Goal: Complete application form

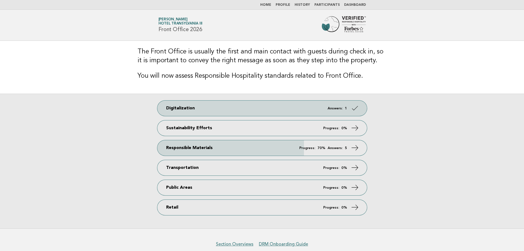
click at [337, 21] on img at bounding box center [344, 25] width 44 height 18
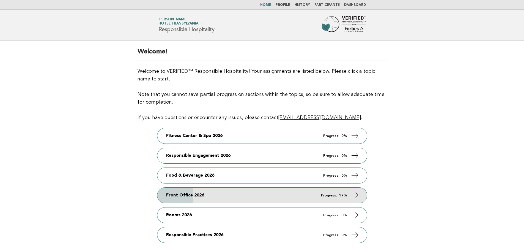
click at [209, 198] on link "Front Office 2026 Progress: 17%" at bounding box center [262, 194] width 210 height 15
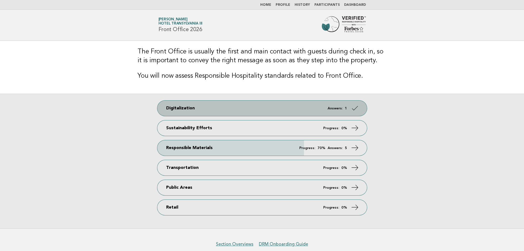
click at [204, 103] on link "Digitalization Answers: 1" at bounding box center [262, 107] width 210 height 15
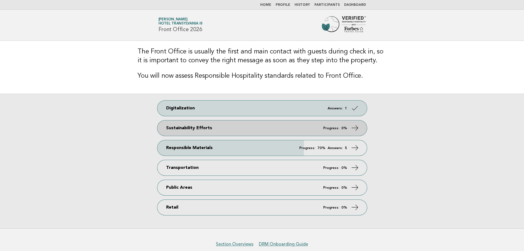
click at [239, 128] on link "Sustainability Efforts Progress: 0%" at bounding box center [262, 127] width 210 height 15
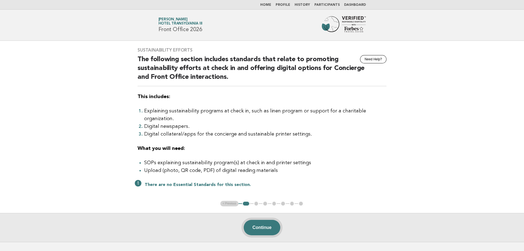
click at [248, 220] on button "Continue" at bounding box center [262, 227] width 37 height 15
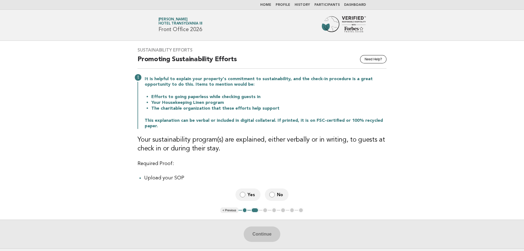
click at [248, 199] on label "Yes" at bounding box center [248, 194] width 25 height 12
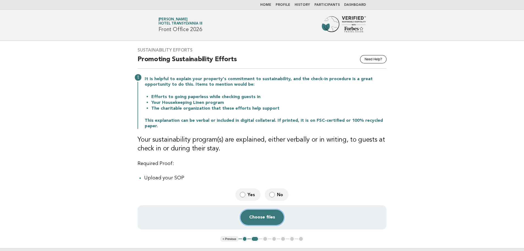
click at [262, 222] on button "Choose files" at bounding box center [261, 216] width 43 height 15
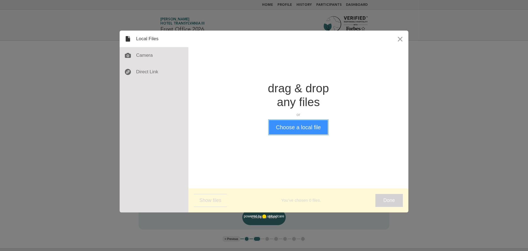
click at [303, 128] on button "Choose a local file" at bounding box center [298, 127] width 59 height 14
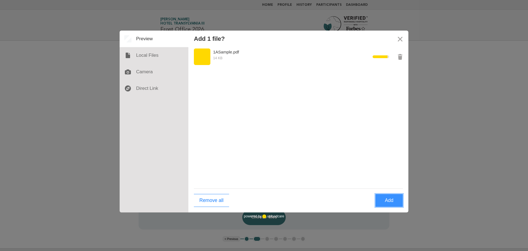
click at [386, 199] on button "Add" at bounding box center [390, 200] width 28 height 13
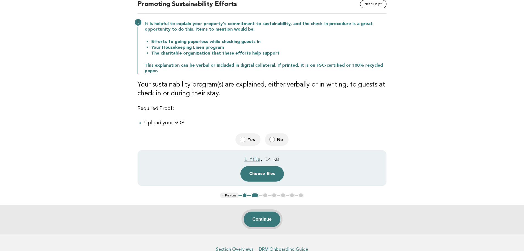
click at [268, 221] on button "Continue" at bounding box center [262, 218] width 37 height 15
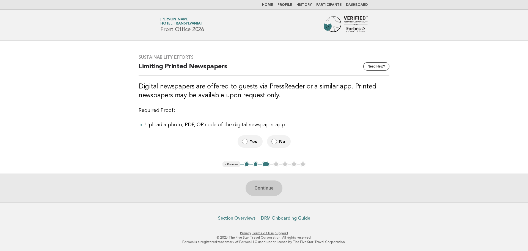
click at [251, 140] on span "Yes" at bounding box center [254, 141] width 9 height 6
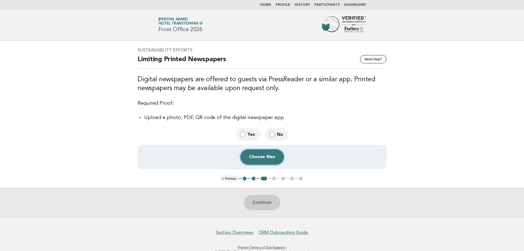
click at [270, 162] on button "Choose files" at bounding box center [261, 156] width 43 height 15
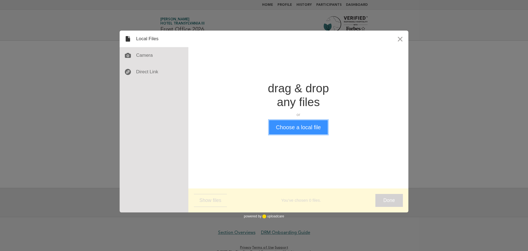
click at [304, 122] on button "Choose a local file" at bounding box center [298, 127] width 59 height 14
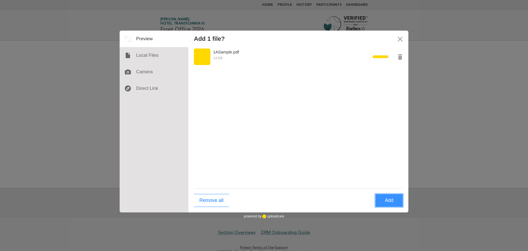
click at [391, 201] on button "Add" at bounding box center [390, 200] width 28 height 13
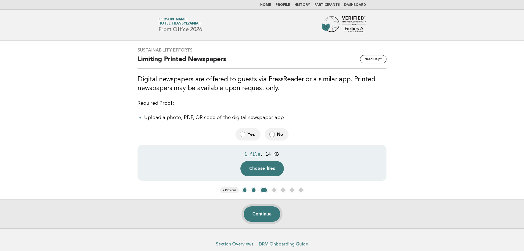
click at [257, 212] on button "Continue" at bounding box center [262, 213] width 37 height 15
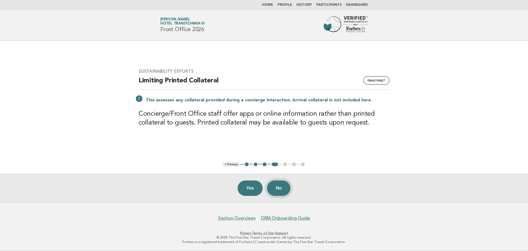
click at [285, 188] on button "No" at bounding box center [278, 187] width 23 height 15
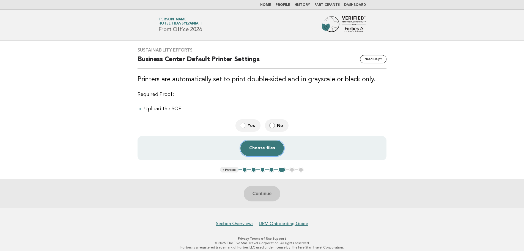
click at [263, 150] on button "Choose files" at bounding box center [261, 147] width 43 height 15
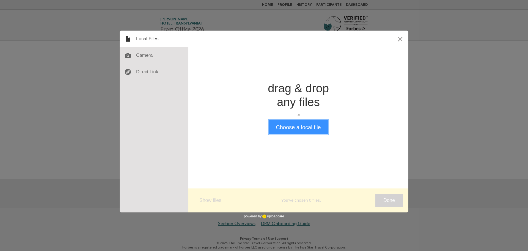
click at [306, 124] on button "Choose a local file" at bounding box center [298, 127] width 59 height 14
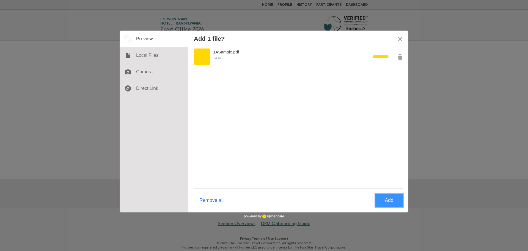
click at [395, 198] on button "Add" at bounding box center [390, 200] width 28 height 13
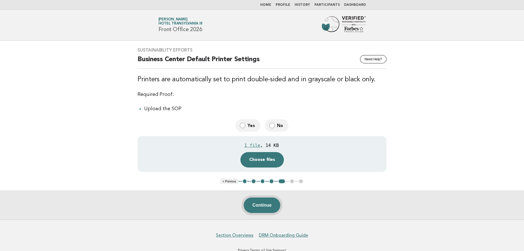
click at [258, 205] on button "Continue" at bounding box center [262, 204] width 37 height 15
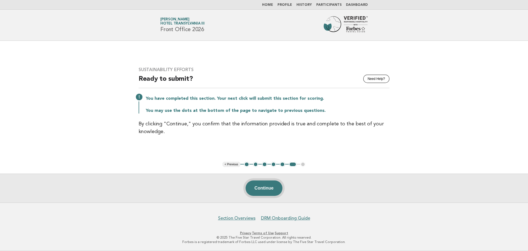
click at [269, 189] on button "Continue" at bounding box center [264, 187] width 37 height 15
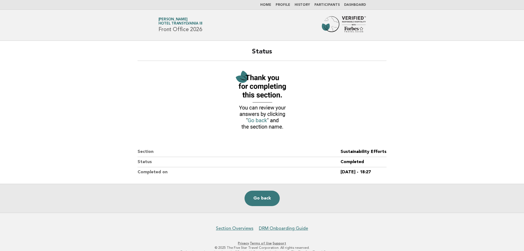
scroll to position [10, 0]
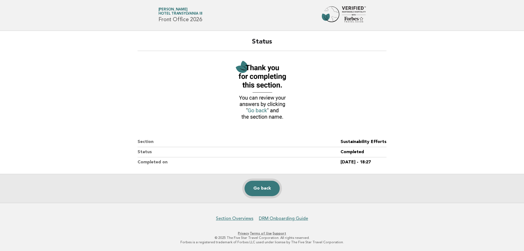
click at [261, 190] on link "Go back" at bounding box center [262, 188] width 35 height 15
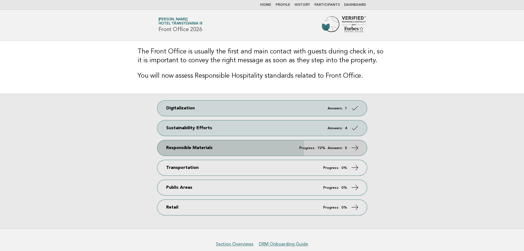
click at [254, 149] on link "Responsible Materials Progress: 70% Answers: 5" at bounding box center [262, 147] width 210 height 15
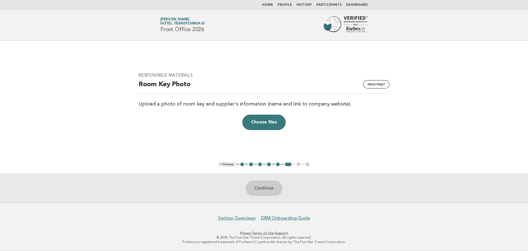
click at [244, 165] on button "1" at bounding box center [243, 165] width 6 height 6
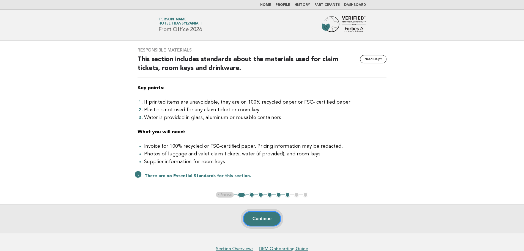
click at [271, 221] on button "Continue" at bounding box center [262, 218] width 38 height 15
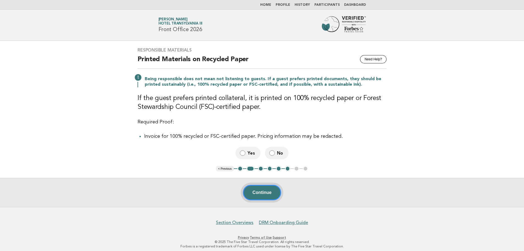
click at [263, 196] on button "Continue" at bounding box center [262, 192] width 38 height 15
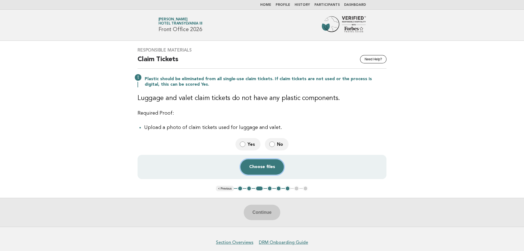
click at [256, 166] on button "Choose files" at bounding box center [261, 166] width 43 height 15
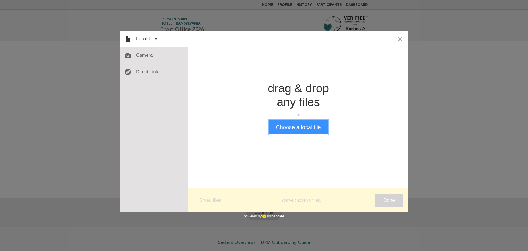
click at [300, 130] on button "Choose a local file" at bounding box center [298, 127] width 59 height 14
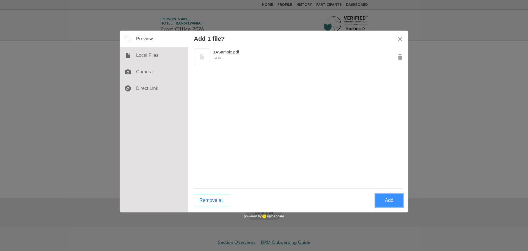
click at [396, 197] on button "Add" at bounding box center [390, 200] width 28 height 13
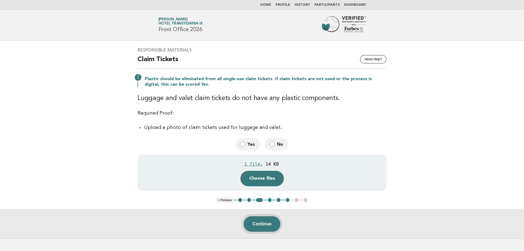
click at [264, 225] on button "Continue" at bounding box center [262, 223] width 37 height 15
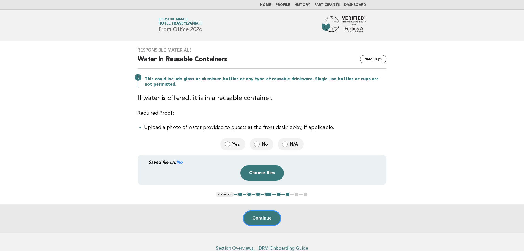
click at [288, 140] on label "N/A" at bounding box center [291, 144] width 26 height 12
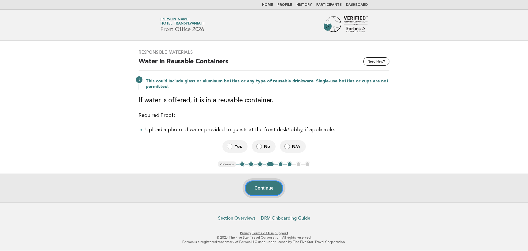
click at [266, 189] on button "Continue" at bounding box center [264, 187] width 38 height 15
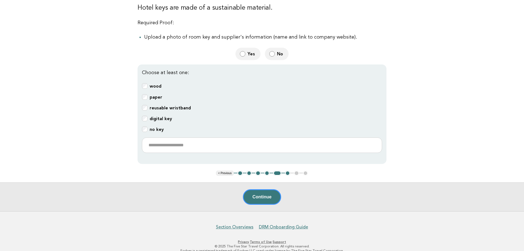
scroll to position [165, 0]
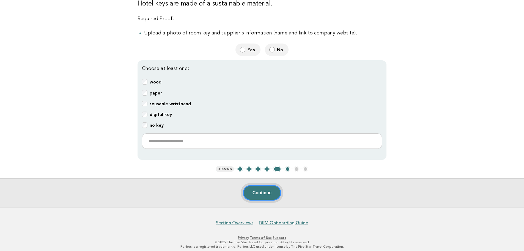
click at [258, 193] on button "Continue" at bounding box center [262, 192] width 38 height 15
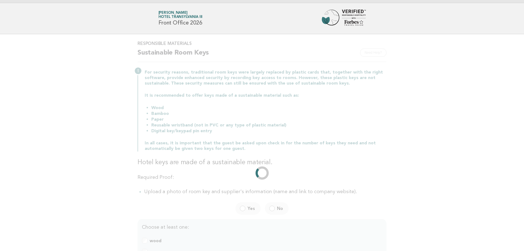
scroll to position [0, 0]
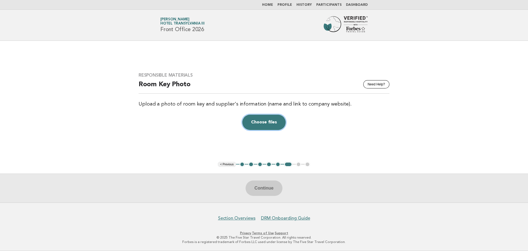
click at [268, 120] on button "Choose files" at bounding box center [263, 121] width 43 height 15
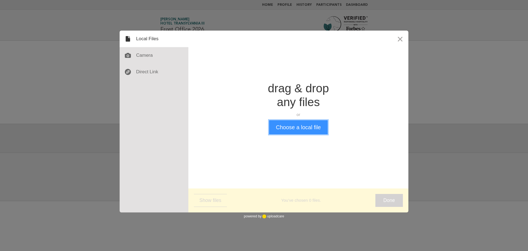
click at [304, 129] on button "Choose a local file" at bounding box center [298, 127] width 59 height 14
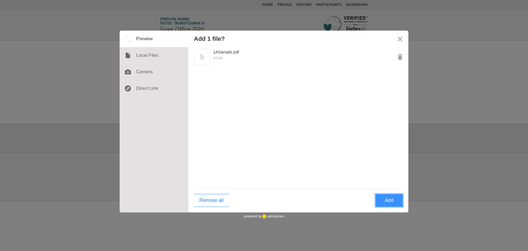
click at [389, 201] on button "Add" at bounding box center [390, 200] width 28 height 13
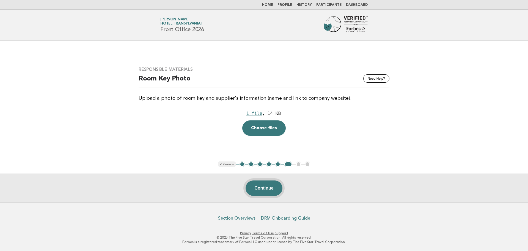
click at [262, 188] on button "Continue" at bounding box center [264, 187] width 37 height 15
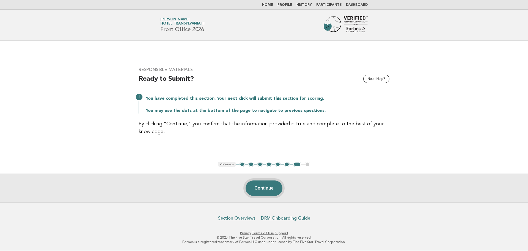
click at [262, 188] on button "Continue" at bounding box center [264, 187] width 37 height 15
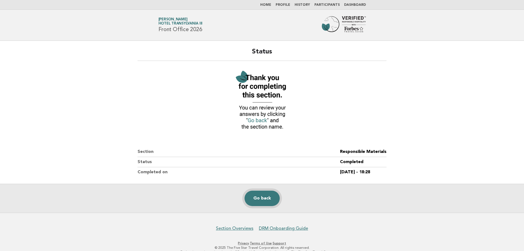
click at [266, 193] on link "Go back" at bounding box center [262, 197] width 35 height 15
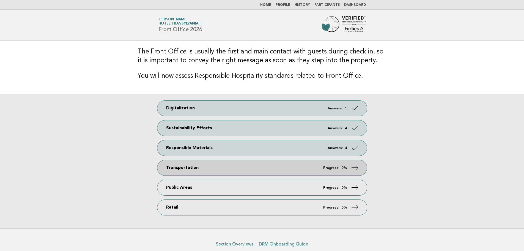
click at [230, 168] on link "Transportation Progress: 0%" at bounding box center [262, 167] width 210 height 15
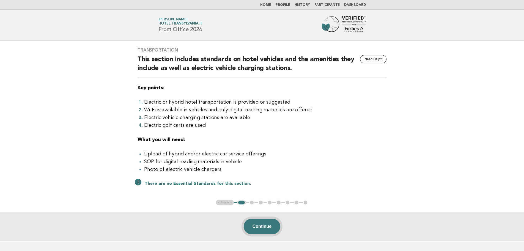
click at [254, 228] on button "Continue" at bounding box center [262, 225] width 37 height 15
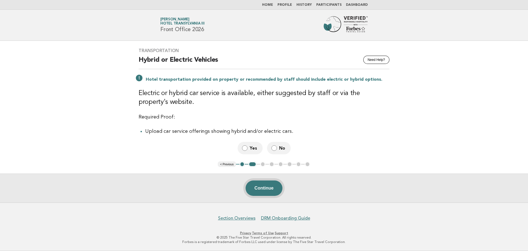
click at [258, 191] on button "Continue" at bounding box center [264, 187] width 37 height 15
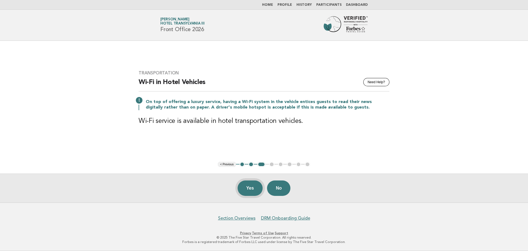
click at [252, 185] on button "Yes" at bounding box center [250, 187] width 25 height 15
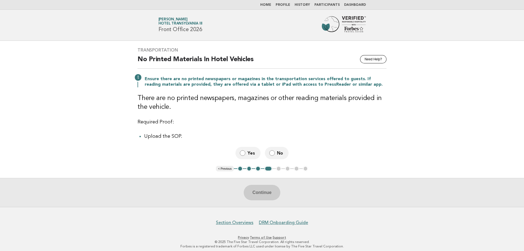
click at [278, 152] on span "No" at bounding box center [280, 153] width 7 height 6
click at [261, 196] on button "Continue" at bounding box center [262, 192] width 37 height 15
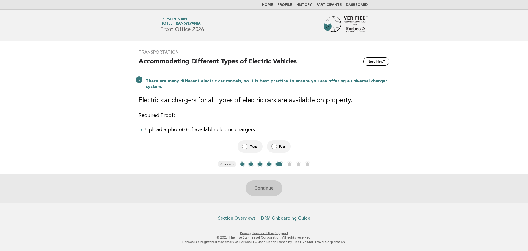
click at [250, 149] on span "Yes" at bounding box center [254, 146] width 9 height 6
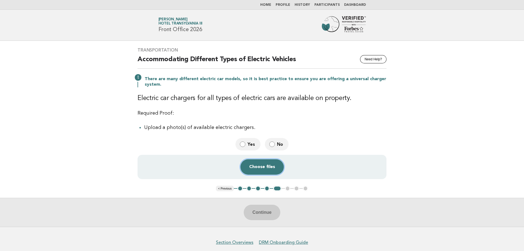
click at [257, 166] on button "Choose files" at bounding box center [261, 166] width 43 height 15
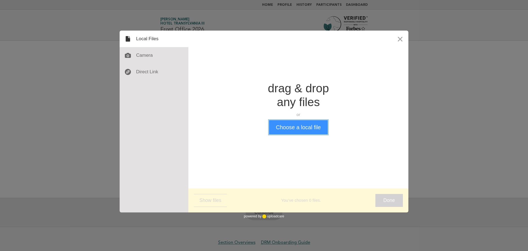
click at [296, 126] on button "Choose a local file" at bounding box center [298, 127] width 59 height 14
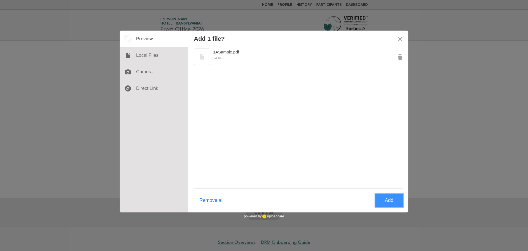
click at [383, 197] on button "Add" at bounding box center [390, 200] width 28 height 13
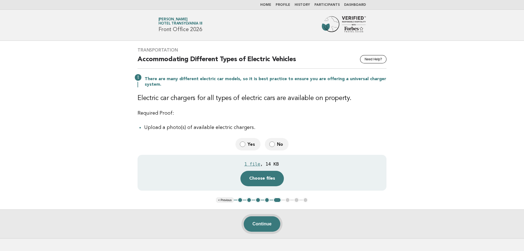
click at [266, 225] on button "Continue" at bounding box center [262, 223] width 37 height 15
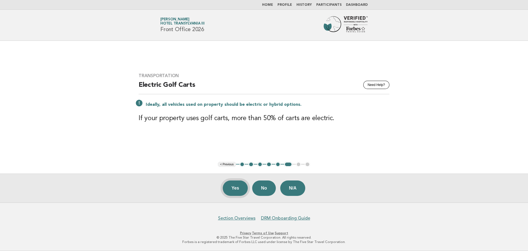
click at [239, 186] on button "Yes" at bounding box center [235, 187] width 25 height 15
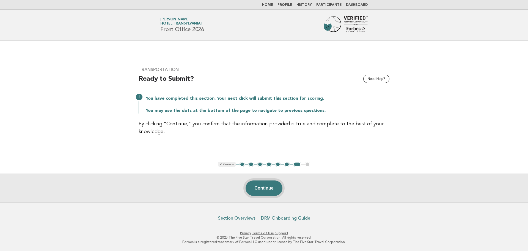
click at [274, 185] on button "Continue" at bounding box center [264, 187] width 37 height 15
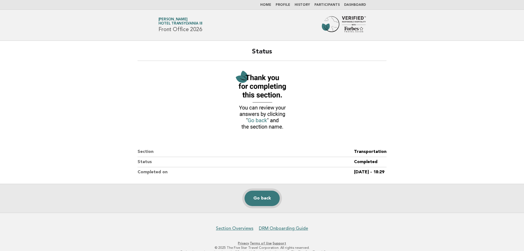
click at [259, 196] on link "Go back" at bounding box center [262, 197] width 35 height 15
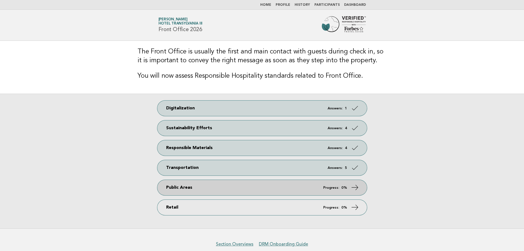
click at [234, 184] on link "Public Areas Progress: 0%" at bounding box center [262, 187] width 210 height 15
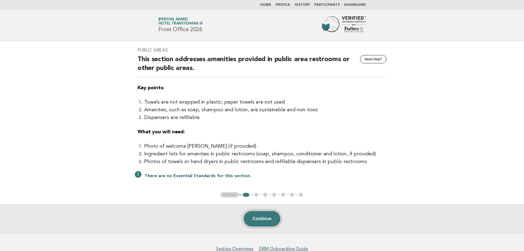
click at [253, 217] on button "Continue" at bounding box center [262, 218] width 37 height 15
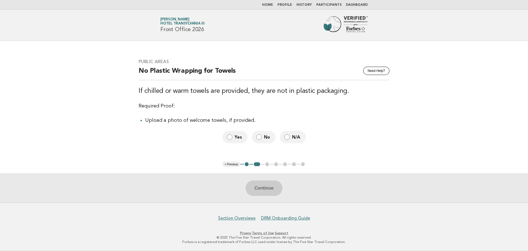
click at [293, 136] on span "N/A" at bounding box center [296, 137] width 9 height 6
click at [269, 188] on button "Continue" at bounding box center [264, 187] width 37 height 15
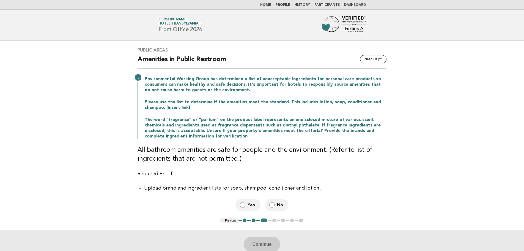
click at [275, 206] on label "No" at bounding box center [277, 204] width 24 height 12
click at [269, 243] on button "Continue" at bounding box center [262, 243] width 37 height 15
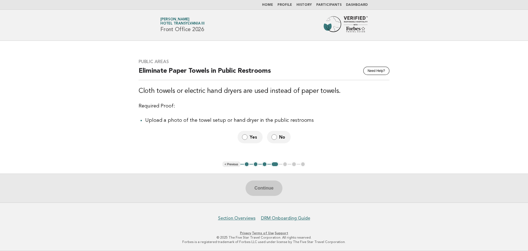
click at [251, 138] on span "Yes" at bounding box center [254, 137] width 9 height 6
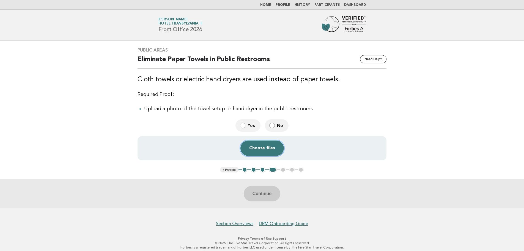
click at [271, 145] on button "Choose files" at bounding box center [261, 147] width 43 height 15
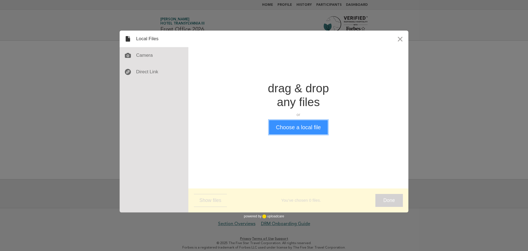
click at [304, 131] on button "Choose a local file" at bounding box center [298, 127] width 59 height 14
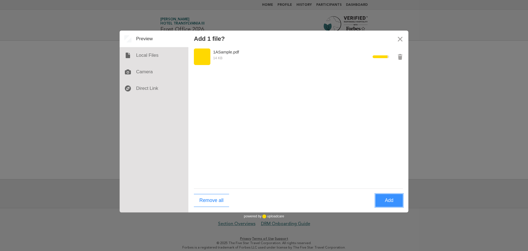
click at [389, 198] on button "Add" at bounding box center [390, 200] width 28 height 13
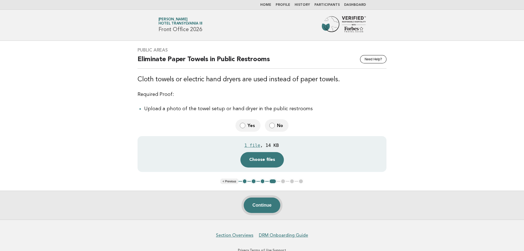
click at [257, 205] on button "Continue" at bounding box center [262, 204] width 37 height 15
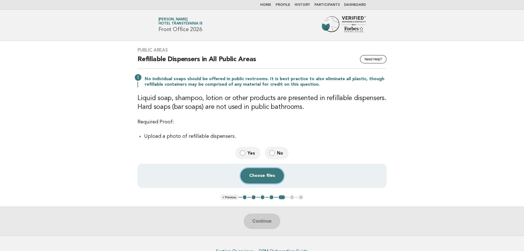
click at [256, 172] on button "Choose files" at bounding box center [261, 175] width 43 height 15
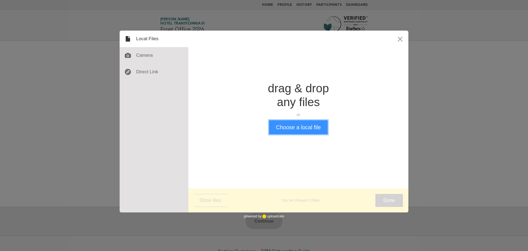
click at [293, 125] on button "Choose a local file" at bounding box center [298, 127] width 59 height 14
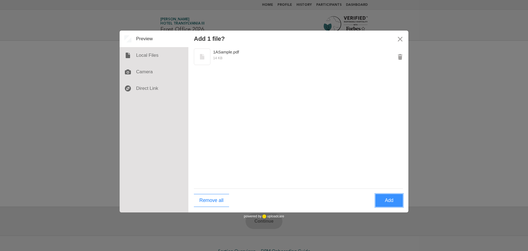
click at [393, 198] on button "Add" at bounding box center [390, 200] width 28 height 13
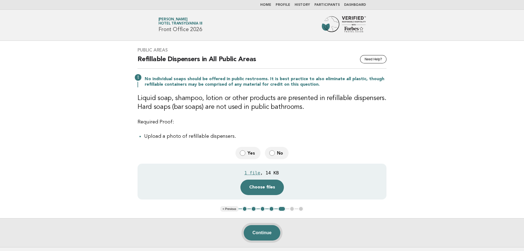
click at [274, 231] on button "Continue" at bounding box center [262, 232] width 37 height 15
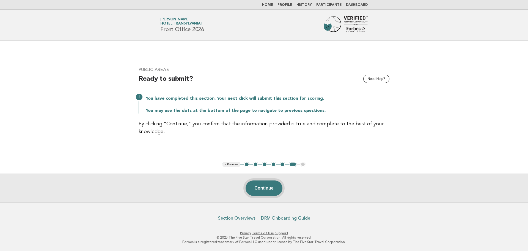
click at [266, 187] on button "Continue" at bounding box center [264, 187] width 37 height 15
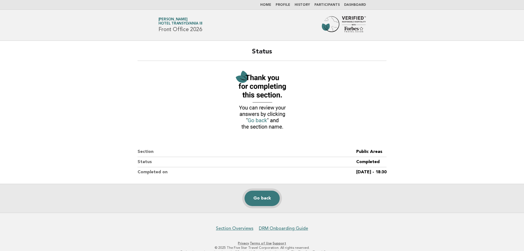
click at [270, 193] on link "Go back" at bounding box center [262, 197] width 35 height 15
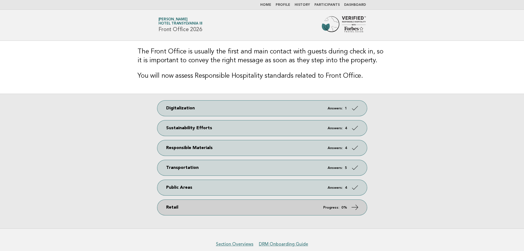
click at [255, 210] on link "Retail Progress: 0%" at bounding box center [262, 206] width 210 height 15
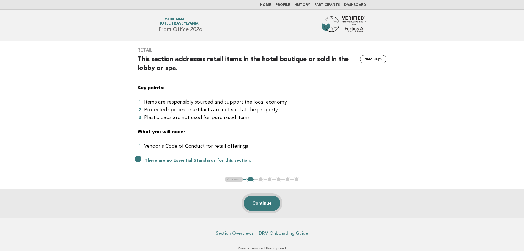
click at [262, 204] on button "Continue" at bounding box center [262, 202] width 37 height 15
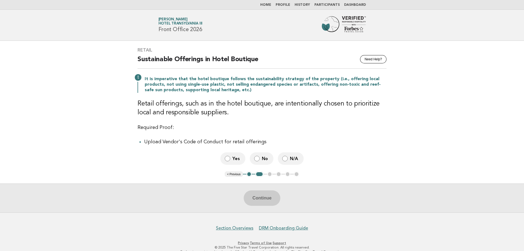
click at [266, 160] on span "No" at bounding box center [265, 158] width 7 height 6
click at [261, 201] on button "Continue" at bounding box center [262, 197] width 37 height 15
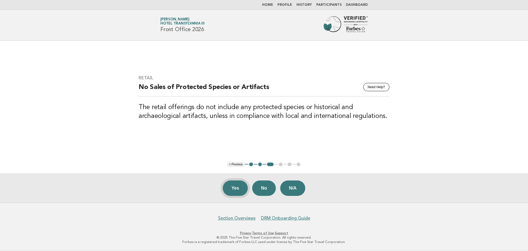
click at [233, 189] on button "Yes" at bounding box center [235, 187] width 25 height 15
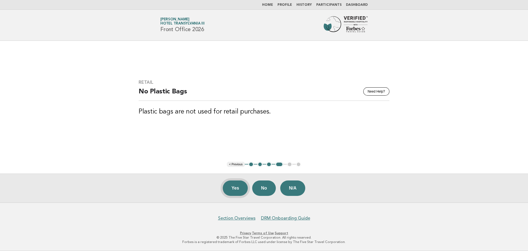
click at [240, 188] on button "Yes" at bounding box center [235, 187] width 25 height 15
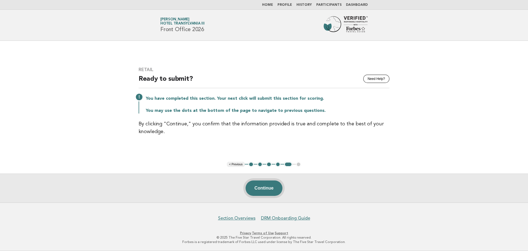
click at [266, 191] on button "Continue" at bounding box center [264, 187] width 37 height 15
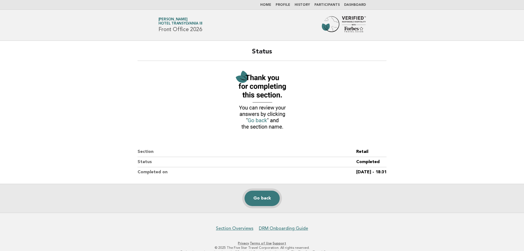
click at [267, 201] on link "Go back" at bounding box center [262, 197] width 35 height 15
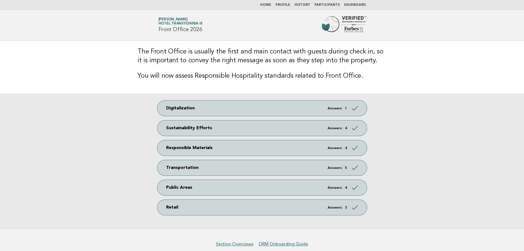
click at [341, 19] on img at bounding box center [344, 25] width 44 height 18
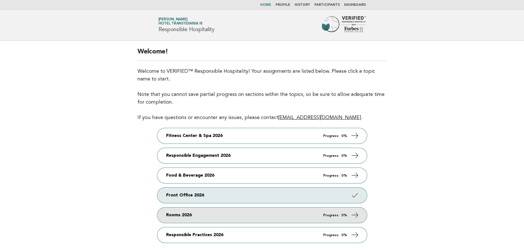
click at [197, 212] on link "Rooms 2026 Progress: 0%" at bounding box center [262, 214] width 210 height 15
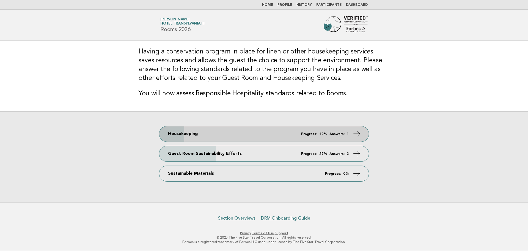
click at [250, 135] on link "Housekeeping Progress: 12% Answers: 1" at bounding box center [264, 133] width 210 height 15
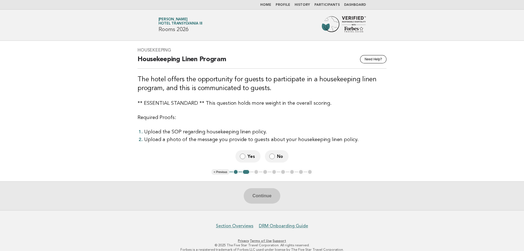
click at [268, 158] on label "No" at bounding box center [277, 156] width 24 height 12
click at [267, 199] on button "Continue" at bounding box center [262, 195] width 37 height 15
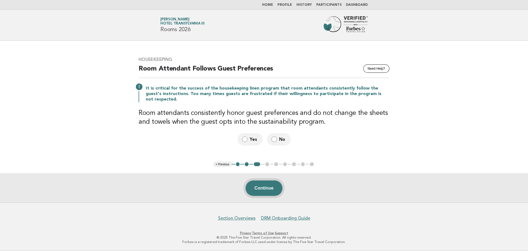
click at [269, 190] on button "Continue" at bounding box center [264, 187] width 37 height 15
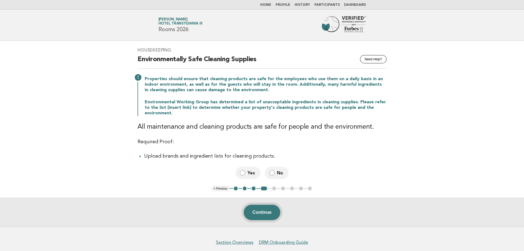
click at [270, 217] on button "Continue" at bounding box center [262, 211] width 37 height 15
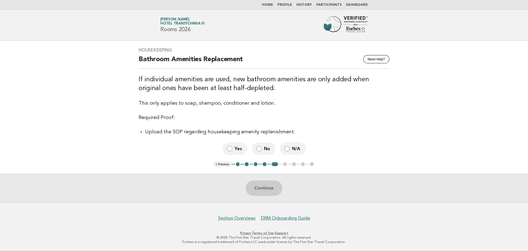
click at [262, 149] on label "No" at bounding box center [264, 148] width 24 height 12
click at [266, 191] on button "Continue" at bounding box center [264, 187] width 37 height 15
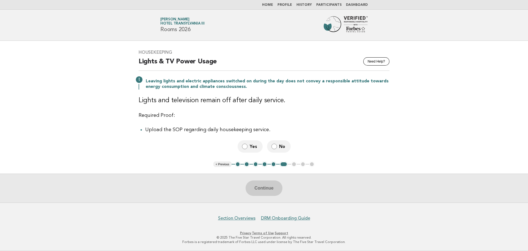
click at [256, 149] on span "Yes" at bounding box center [254, 146] width 9 height 6
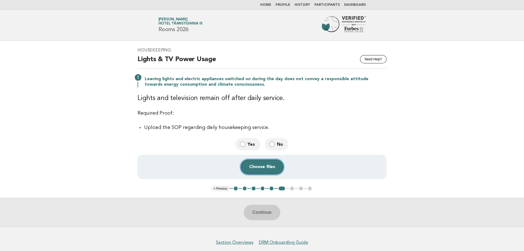
click at [261, 167] on button "Choose files" at bounding box center [261, 166] width 43 height 15
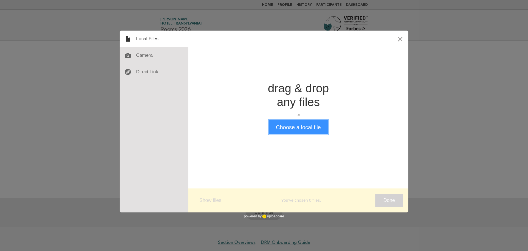
click at [306, 124] on button "Choose a local file" at bounding box center [298, 127] width 59 height 14
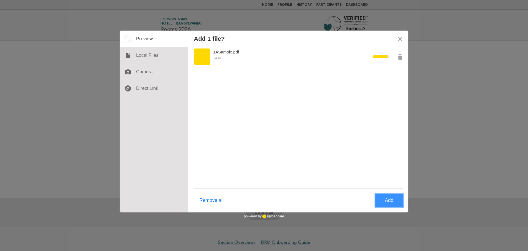
click at [392, 198] on button "Add" at bounding box center [390, 200] width 28 height 13
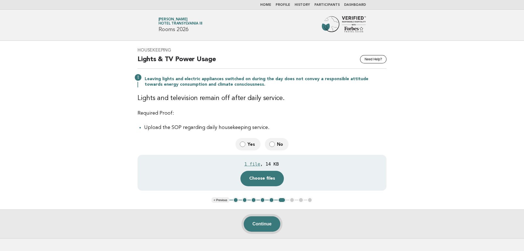
click at [262, 222] on button "Continue" at bounding box center [262, 223] width 37 height 15
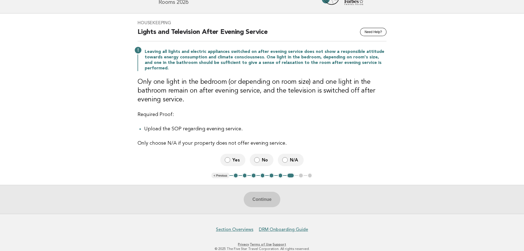
scroll to position [28, 0]
click at [237, 160] on span "Yes" at bounding box center [237, 160] width 9 height 6
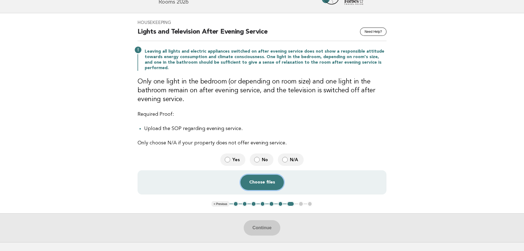
click at [265, 186] on button "Choose files" at bounding box center [261, 181] width 43 height 15
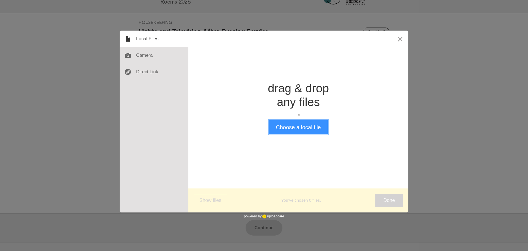
click at [309, 129] on button "Choose a local file" at bounding box center [298, 127] width 59 height 14
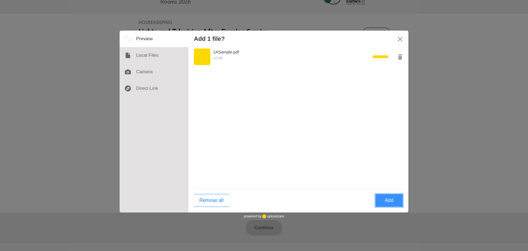
click at [398, 204] on button "Add" at bounding box center [390, 200] width 28 height 13
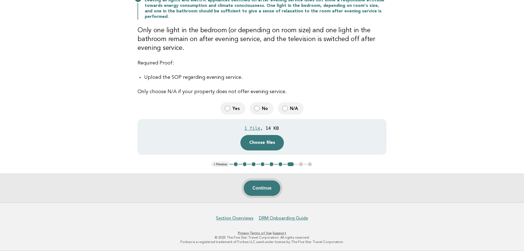
click at [257, 190] on button "Continue" at bounding box center [262, 187] width 37 height 15
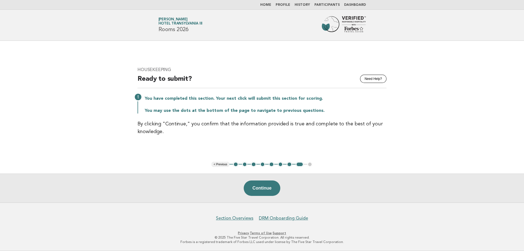
scroll to position [0, 0]
click at [267, 189] on button "Continue" at bounding box center [264, 187] width 37 height 15
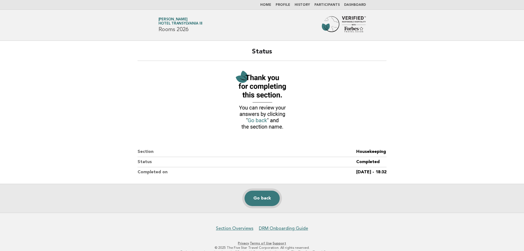
click at [264, 199] on link "Go back" at bounding box center [262, 197] width 35 height 15
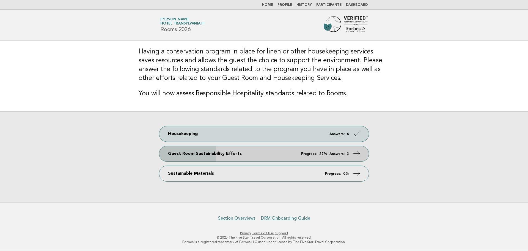
click at [231, 151] on link "Guest Room Sustainability Efforts Progress: 27% Answers: 3" at bounding box center [264, 153] width 210 height 15
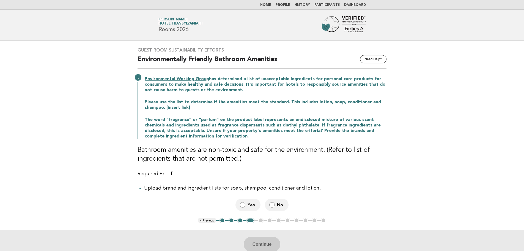
click at [223, 220] on button "1" at bounding box center [223, 220] width 6 height 6
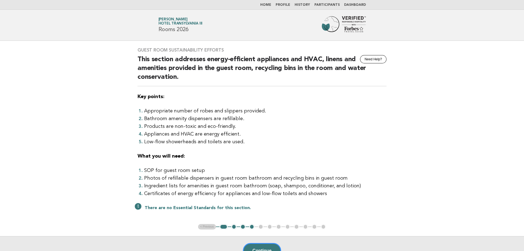
click at [266, 244] on button "Continue" at bounding box center [262, 250] width 38 height 15
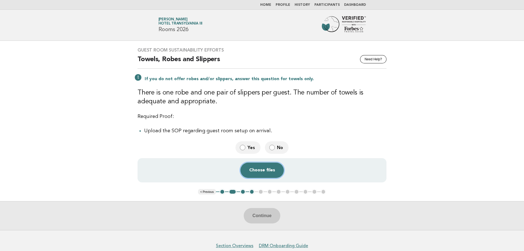
click at [266, 171] on button "Choose files" at bounding box center [261, 169] width 43 height 15
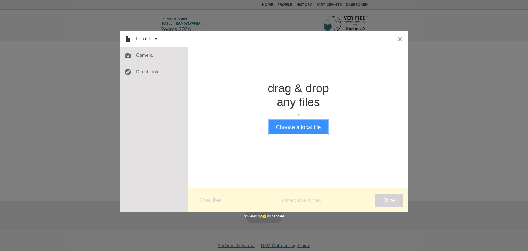
click at [315, 130] on button "Choose a local file" at bounding box center [298, 127] width 59 height 14
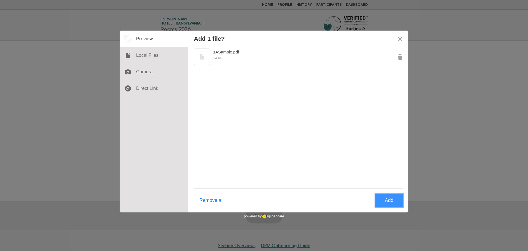
click at [394, 200] on button "Add" at bounding box center [390, 200] width 28 height 13
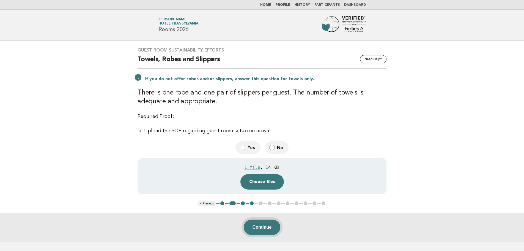
click at [259, 224] on button "Continue" at bounding box center [262, 226] width 37 height 15
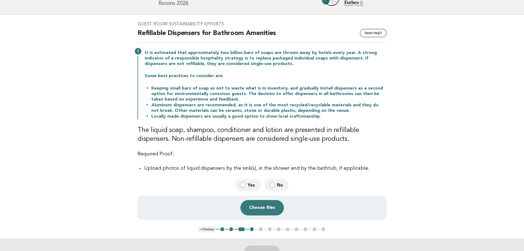
scroll to position [28, 0]
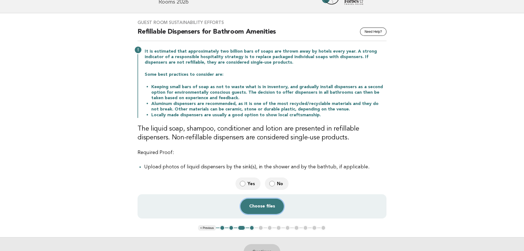
click at [274, 204] on button "Choose files" at bounding box center [261, 205] width 43 height 15
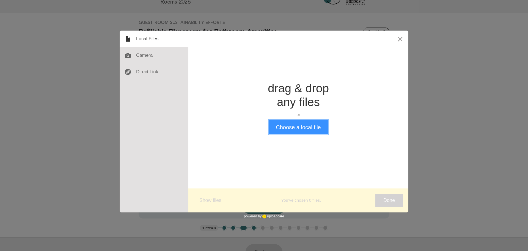
click at [289, 127] on button "Choose a local file" at bounding box center [298, 127] width 59 height 14
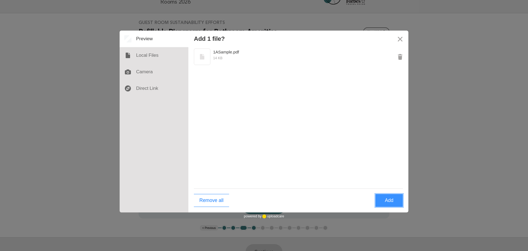
click at [391, 199] on button "Add" at bounding box center [390, 200] width 28 height 13
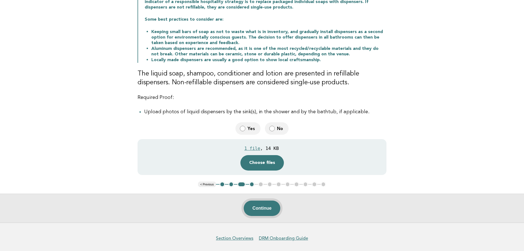
click at [271, 208] on button "Continue" at bounding box center [262, 207] width 37 height 15
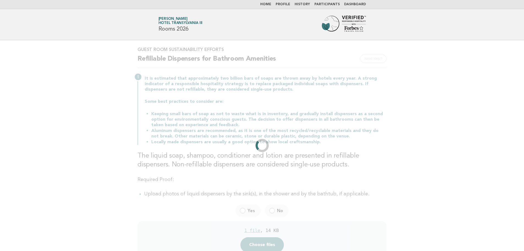
scroll to position [0, 0]
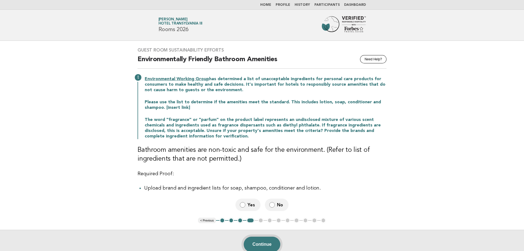
click at [263, 243] on button "Continue" at bounding box center [262, 243] width 37 height 15
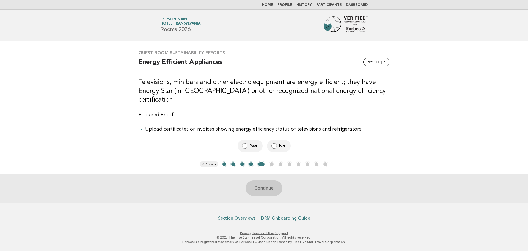
click at [249, 149] on label "Yes" at bounding box center [250, 146] width 25 height 12
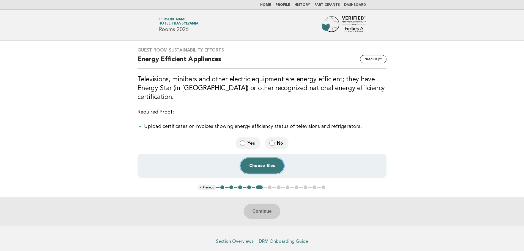
click at [261, 166] on button "Choose files" at bounding box center [261, 165] width 43 height 15
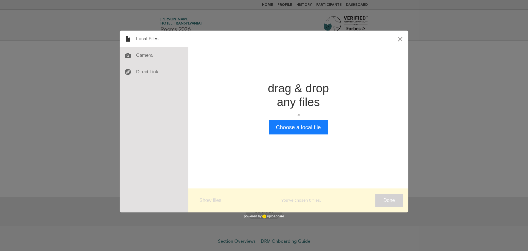
click at [293, 120] on div "drag & drop any files or Upload files from your computer" at bounding box center [298, 100] width 61 height 39
click at [287, 127] on button "Choose a local file" at bounding box center [298, 127] width 59 height 14
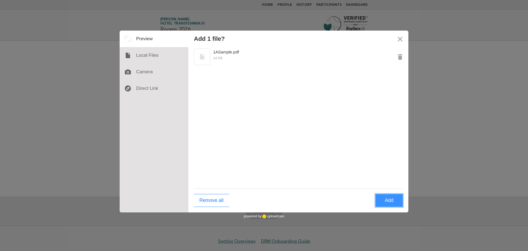
click at [391, 199] on button "Add" at bounding box center [390, 200] width 28 height 13
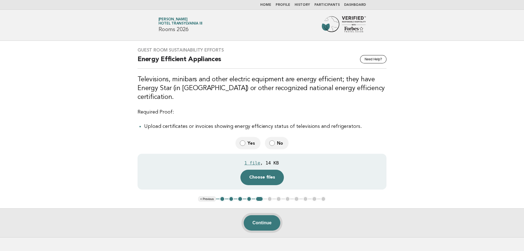
click at [254, 220] on button "Continue" at bounding box center [262, 222] width 37 height 15
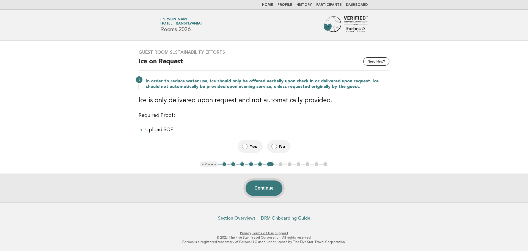
click at [264, 190] on button "Continue" at bounding box center [264, 187] width 37 height 15
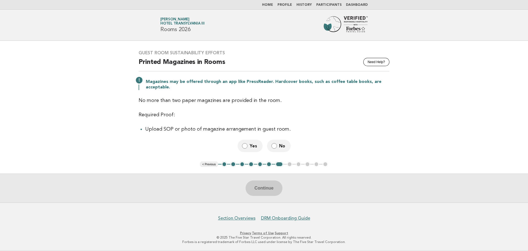
click at [241, 143] on label "Yes" at bounding box center [250, 146] width 25 height 12
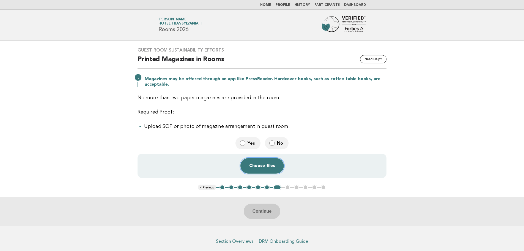
click at [264, 168] on button "Choose files" at bounding box center [261, 165] width 43 height 15
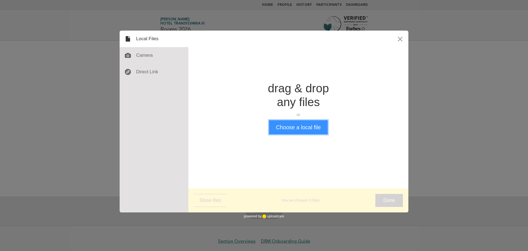
click at [299, 128] on button "Choose a local file" at bounding box center [298, 127] width 59 height 14
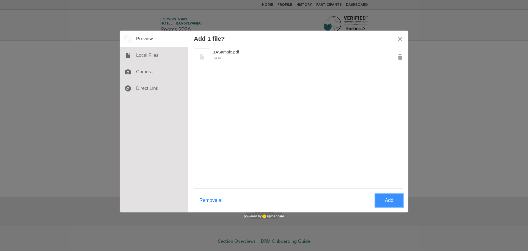
click at [389, 201] on button "Add" at bounding box center [390, 200] width 28 height 13
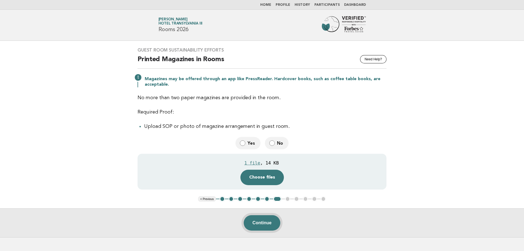
click at [266, 228] on button "Continue" at bounding box center [262, 222] width 37 height 15
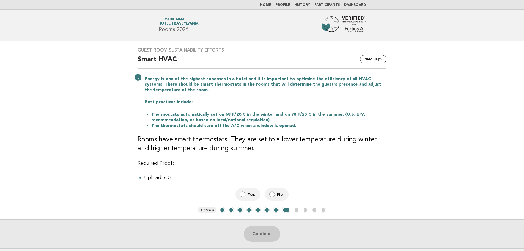
click at [247, 192] on label "Yes" at bounding box center [248, 194] width 25 height 12
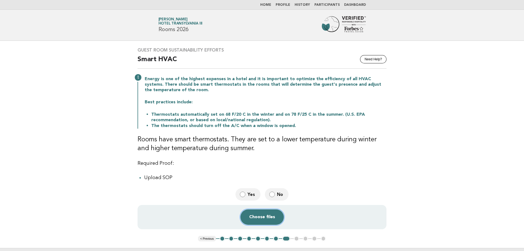
click at [276, 217] on button "Choose files" at bounding box center [261, 216] width 43 height 15
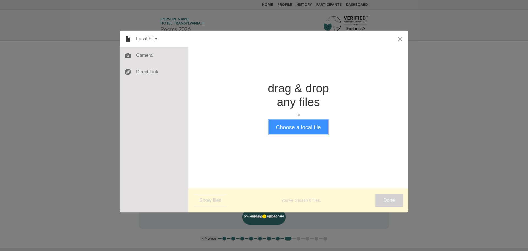
click at [281, 129] on button "Choose a local file" at bounding box center [298, 127] width 59 height 14
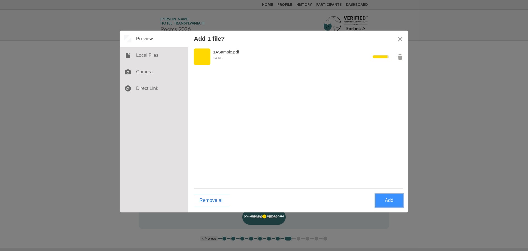
click at [387, 196] on button "Add" at bounding box center [390, 200] width 28 height 13
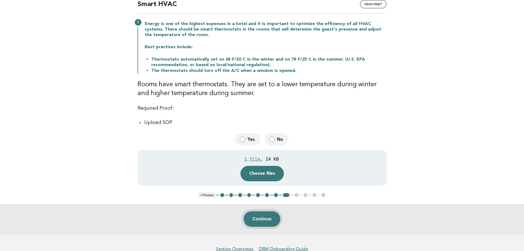
click at [260, 219] on button "Continue" at bounding box center [262, 218] width 37 height 15
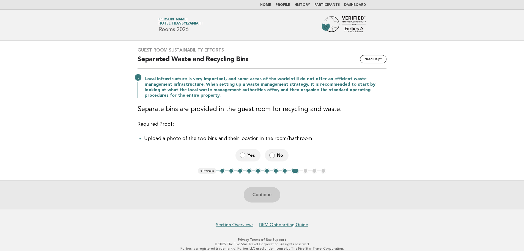
click at [239, 153] on label "Yes" at bounding box center [248, 155] width 25 height 12
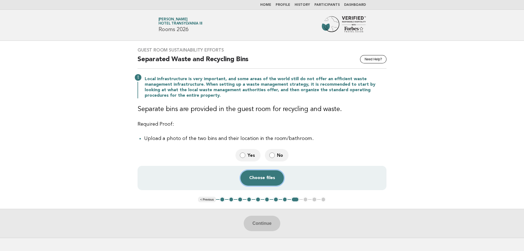
click at [266, 182] on button "Choose files" at bounding box center [261, 177] width 43 height 15
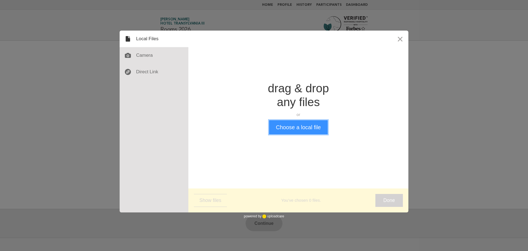
click at [295, 129] on button "Choose a local file" at bounding box center [298, 127] width 59 height 14
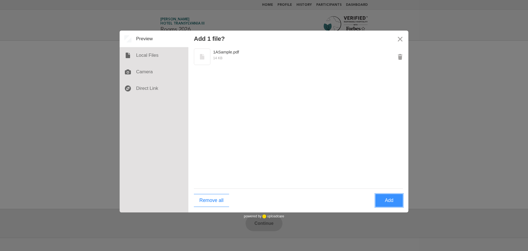
click at [396, 201] on button "Add" at bounding box center [390, 200] width 28 height 13
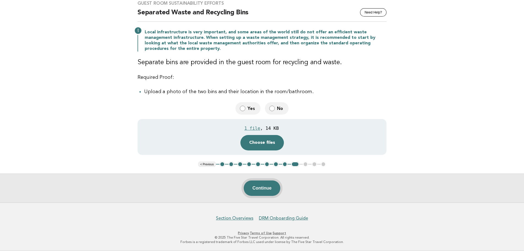
click at [263, 188] on button "Continue" at bounding box center [262, 187] width 37 height 15
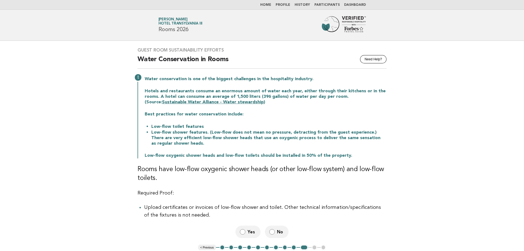
click at [276, 230] on label "No" at bounding box center [277, 231] width 24 height 12
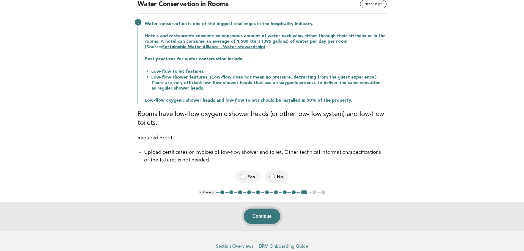
click at [272, 218] on button "Continue" at bounding box center [262, 215] width 37 height 15
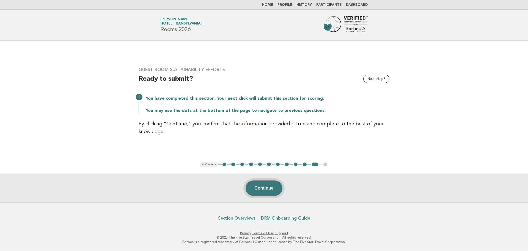
click at [258, 189] on button "Continue" at bounding box center [264, 187] width 37 height 15
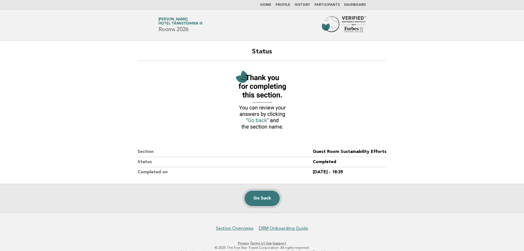
click at [259, 197] on link "Go back" at bounding box center [262, 197] width 35 height 15
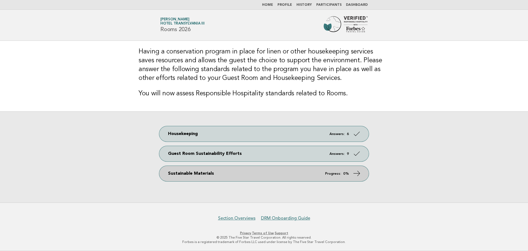
click at [241, 166] on link "Sustainable Materials Progress: 0%" at bounding box center [264, 173] width 210 height 15
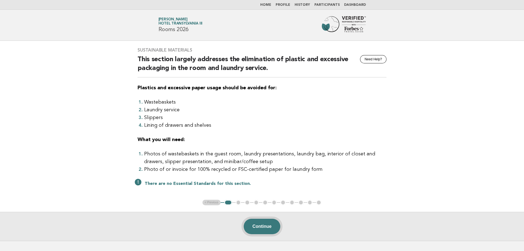
click at [267, 228] on button "Continue" at bounding box center [262, 225] width 37 height 15
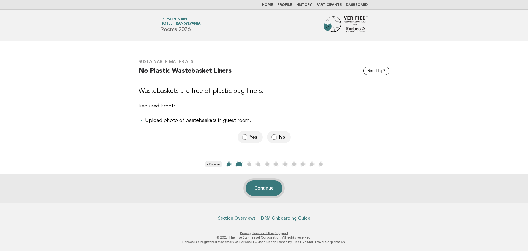
click at [270, 193] on button "Continue" at bounding box center [264, 187] width 37 height 15
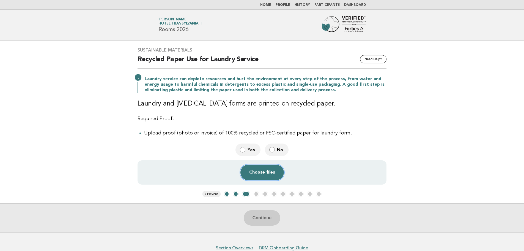
click at [264, 172] on button "Choose files" at bounding box center [261, 172] width 43 height 15
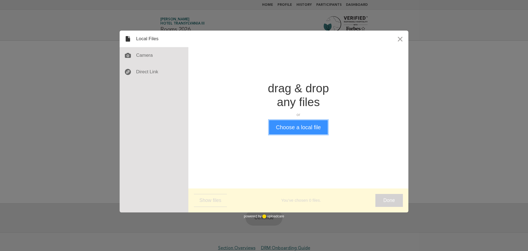
click at [310, 127] on button "Choose a local file" at bounding box center [298, 127] width 59 height 14
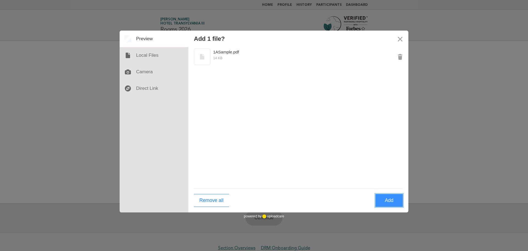
click at [387, 202] on button "Add" at bounding box center [390, 200] width 28 height 13
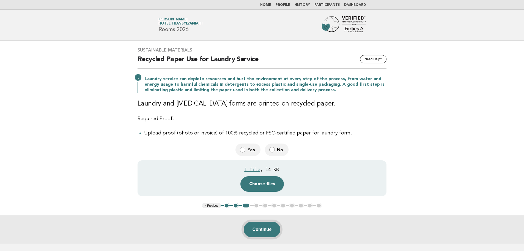
click at [265, 230] on button "Continue" at bounding box center [262, 229] width 37 height 15
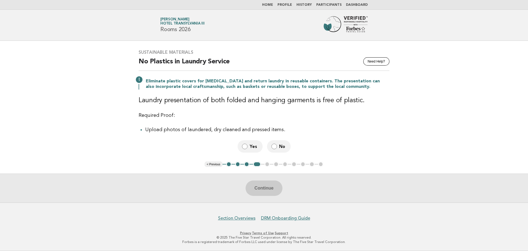
click at [253, 147] on span "Yes" at bounding box center [254, 146] width 9 height 6
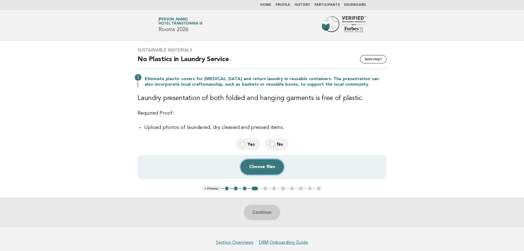
click at [262, 164] on button "Choose files" at bounding box center [261, 166] width 43 height 15
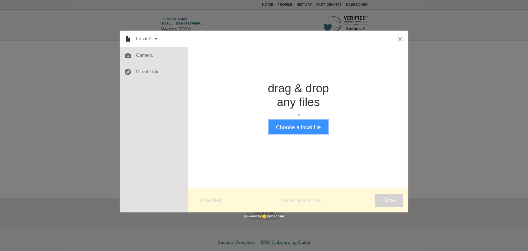
click at [286, 122] on button "Choose a local file" at bounding box center [298, 127] width 59 height 14
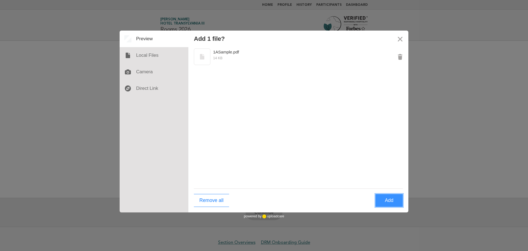
click at [396, 197] on button "Add" at bounding box center [390, 200] width 28 height 13
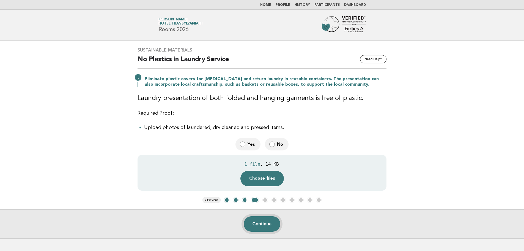
click at [262, 222] on button "Continue" at bounding box center [262, 223] width 37 height 15
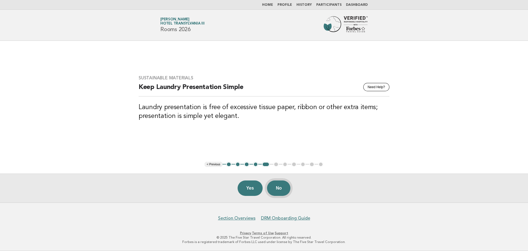
click at [285, 184] on button "No" at bounding box center [278, 187] width 23 height 15
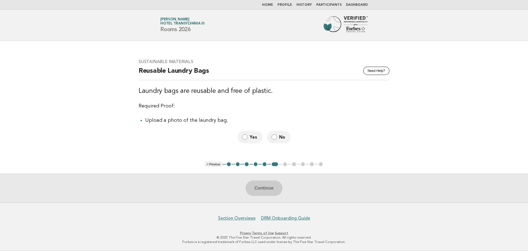
click at [249, 134] on label "Yes" at bounding box center [250, 137] width 25 height 12
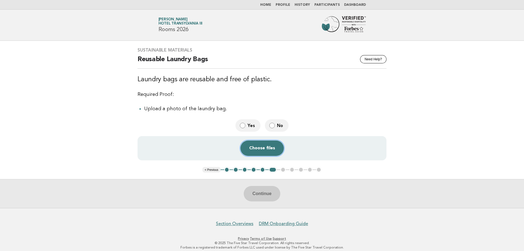
click at [265, 148] on button "Choose files" at bounding box center [261, 147] width 43 height 15
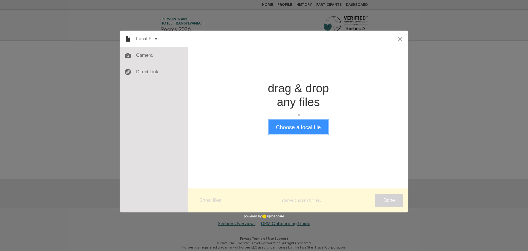
click at [293, 127] on button "Choose a local file" at bounding box center [298, 127] width 59 height 14
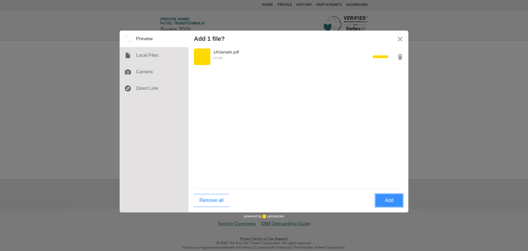
click at [390, 204] on button "Add" at bounding box center [390, 200] width 28 height 13
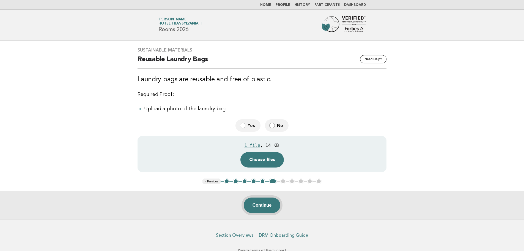
click at [260, 205] on button "Continue" at bounding box center [262, 204] width 37 height 15
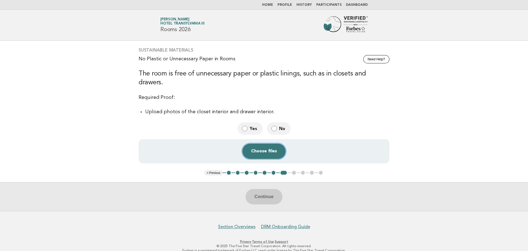
click at [273, 143] on button "Choose files" at bounding box center [263, 150] width 43 height 15
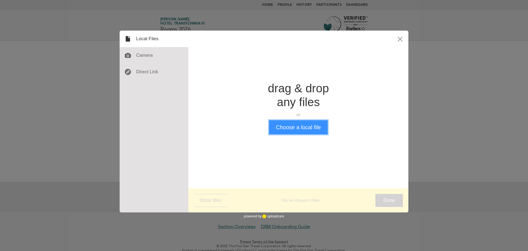
click at [304, 126] on button "Choose a local file" at bounding box center [298, 127] width 59 height 14
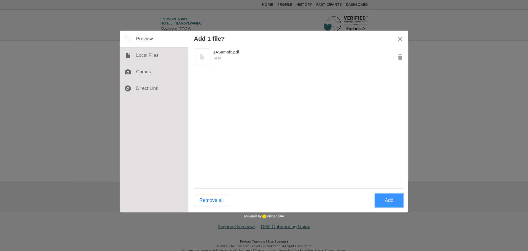
click at [390, 202] on button "Add" at bounding box center [390, 200] width 28 height 13
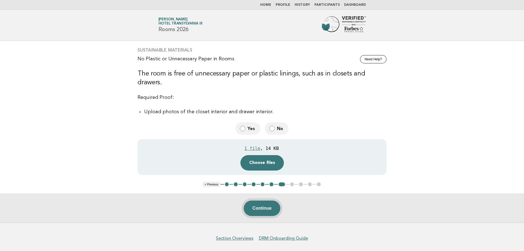
click at [263, 201] on button "Continue" at bounding box center [262, 207] width 37 height 15
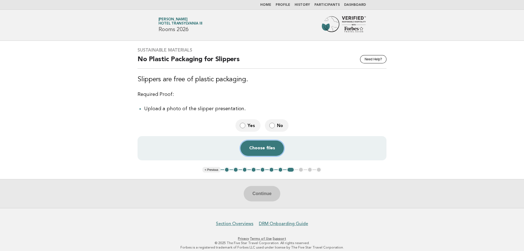
click at [256, 148] on button "Choose files" at bounding box center [261, 147] width 43 height 15
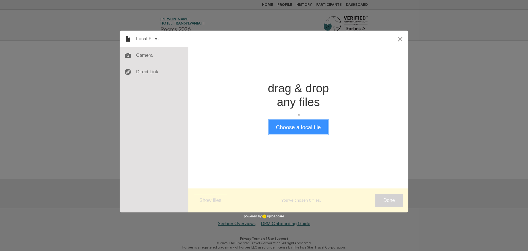
click at [283, 128] on button "Choose a local file" at bounding box center [298, 127] width 59 height 14
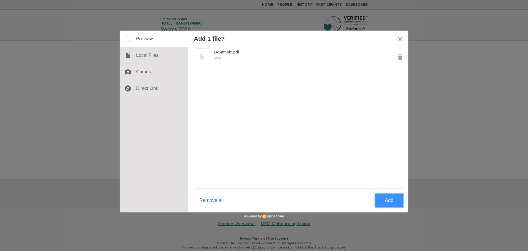
click at [383, 198] on button "Add" at bounding box center [390, 200] width 28 height 13
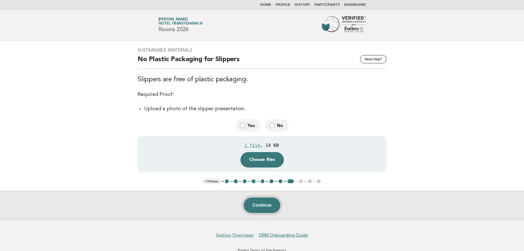
click at [261, 205] on button "Continue" at bounding box center [262, 204] width 37 height 15
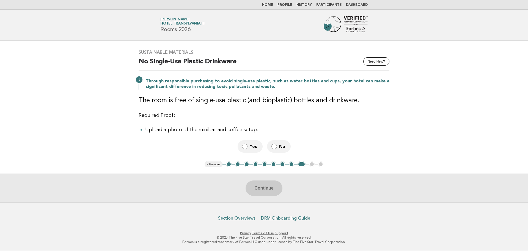
click at [285, 147] on span "No" at bounding box center [282, 146] width 7 height 6
click at [266, 188] on button "Continue" at bounding box center [264, 187] width 37 height 15
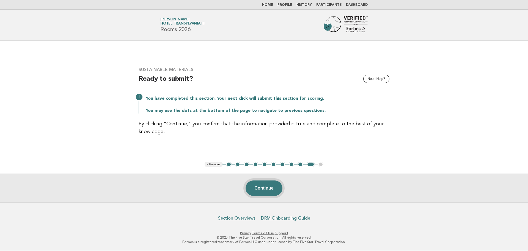
click at [267, 187] on button "Continue" at bounding box center [264, 187] width 37 height 15
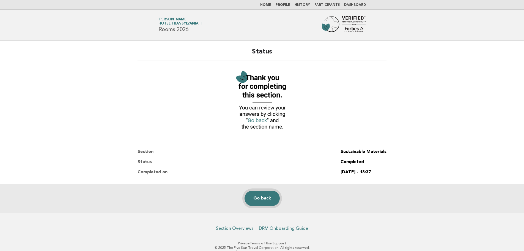
click at [274, 194] on link "Go back" at bounding box center [262, 197] width 35 height 15
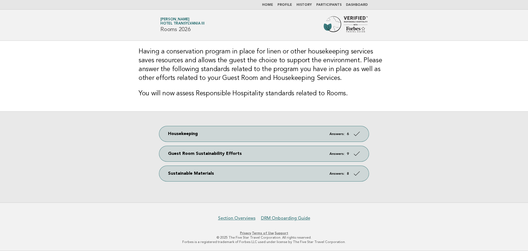
click at [334, 26] on img at bounding box center [346, 25] width 44 height 18
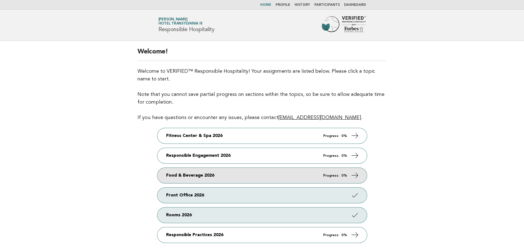
click at [209, 177] on link "Food & Beverage 2026 Progress: 0%" at bounding box center [262, 175] width 210 height 15
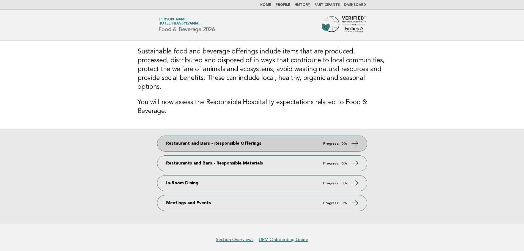
click at [241, 136] on link "Restaurant and Bars - Responsible Offerings Progress: 0%" at bounding box center [262, 143] width 210 height 15
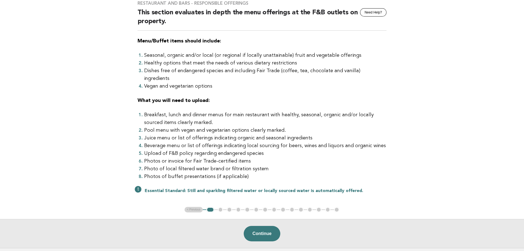
scroll to position [55, 0]
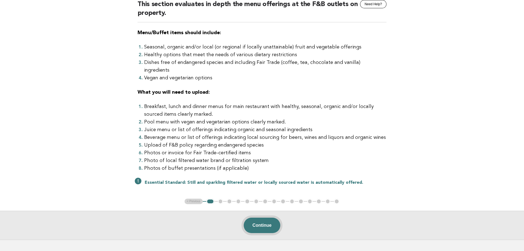
click at [257, 218] on button "Continue" at bounding box center [262, 224] width 37 height 15
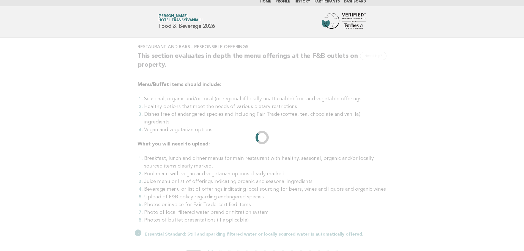
scroll to position [0, 0]
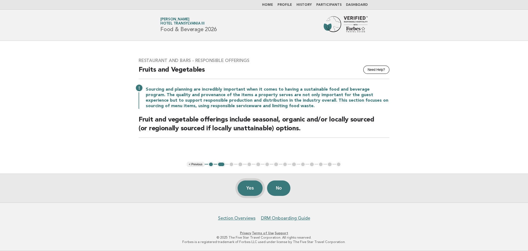
click at [253, 190] on button "Yes" at bounding box center [250, 187] width 25 height 15
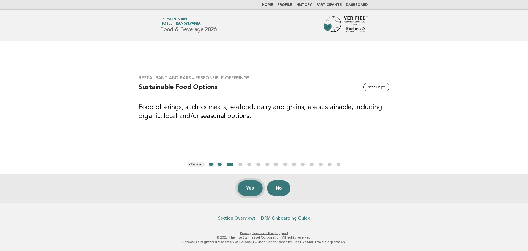
click at [245, 188] on button "Yes" at bounding box center [250, 187] width 25 height 15
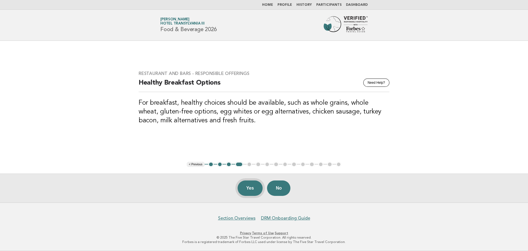
click at [255, 188] on button "Yes" at bounding box center [250, 187] width 25 height 15
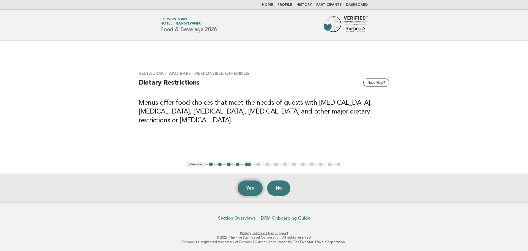
click at [249, 190] on button "Yes" at bounding box center [250, 187] width 25 height 15
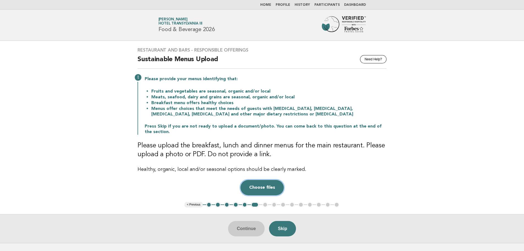
click at [265, 189] on button "Choose files" at bounding box center [261, 187] width 43 height 15
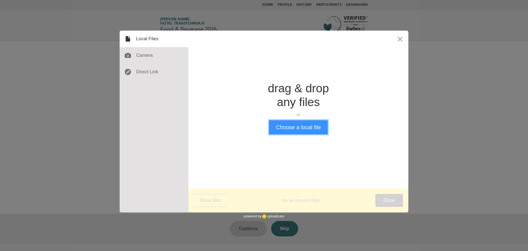
click at [299, 124] on button "Choose a local file" at bounding box center [298, 127] width 59 height 14
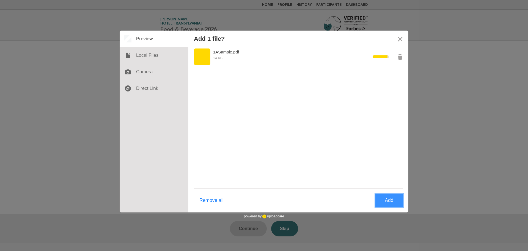
click at [389, 203] on button "Add" at bounding box center [390, 200] width 28 height 13
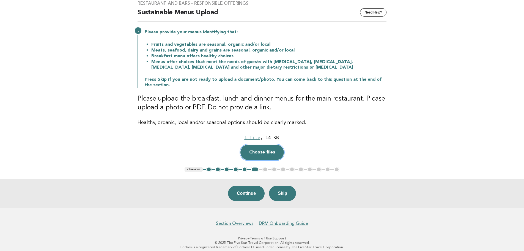
scroll to position [52, 0]
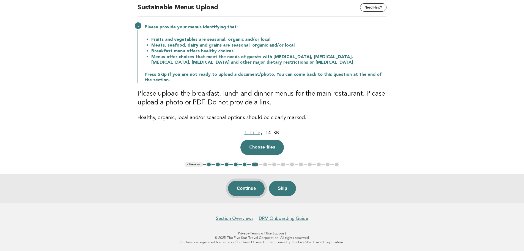
click at [243, 188] on button "Continue" at bounding box center [246, 188] width 37 height 15
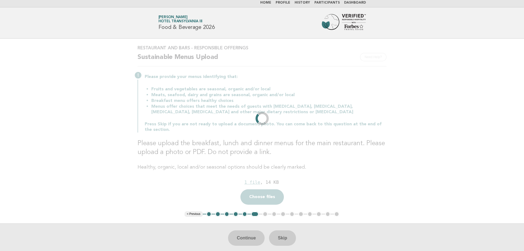
scroll to position [0, 0]
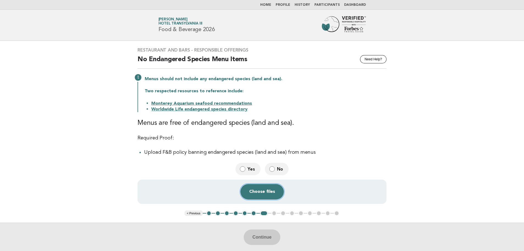
click at [259, 194] on button "Choose files" at bounding box center [261, 191] width 43 height 15
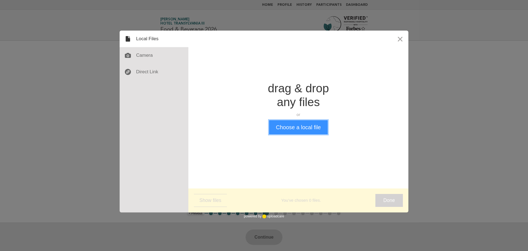
click at [293, 128] on button "Choose a local file" at bounding box center [298, 127] width 59 height 14
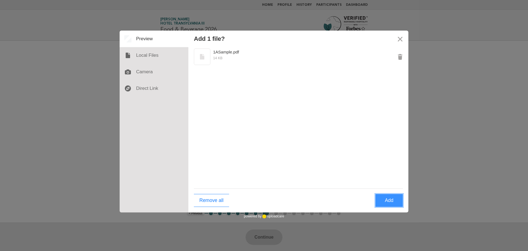
click at [390, 198] on button "Add" at bounding box center [390, 200] width 28 height 13
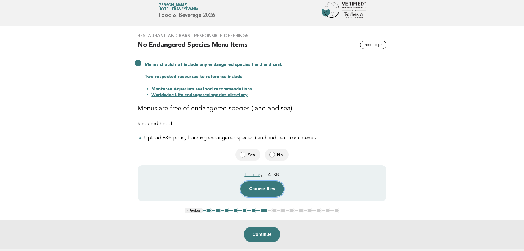
scroll to position [28, 0]
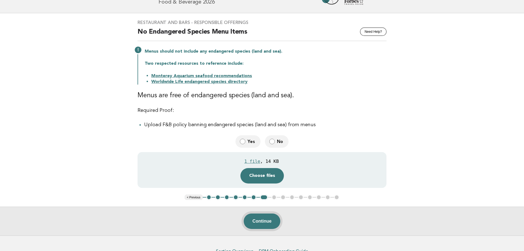
click at [268, 226] on button "Continue" at bounding box center [262, 220] width 37 height 15
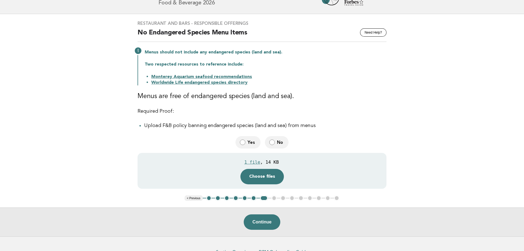
scroll to position [0, 0]
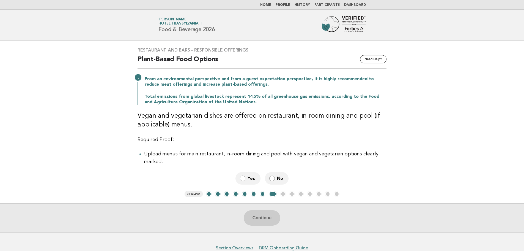
click at [269, 172] on label "No" at bounding box center [277, 178] width 24 height 12
click at [259, 210] on button "Continue" at bounding box center [262, 217] width 37 height 15
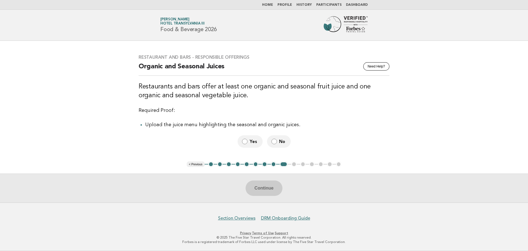
click at [249, 141] on label "Yes" at bounding box center [250, 141] width 25 height 12
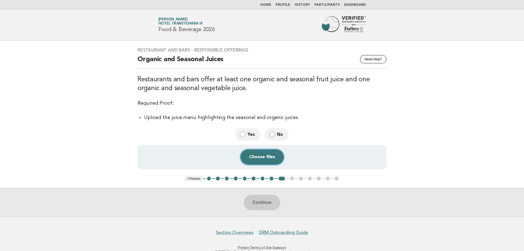
click at [258, 158] on button "Choose files" at bounding box center [261, 156] width 43 height 15
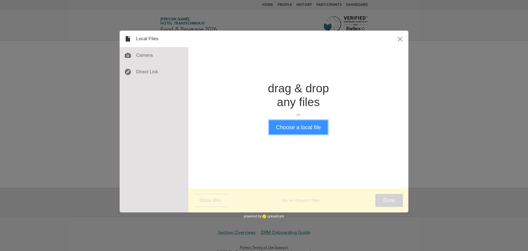
click at [300, 129] on button "Choose a local file" at bounding box center [298, 127] width 59 height 14
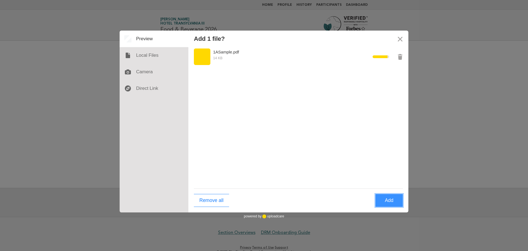
click at [389, 198] on button "Add" at bounding box center [390, 200] width 28 height 13
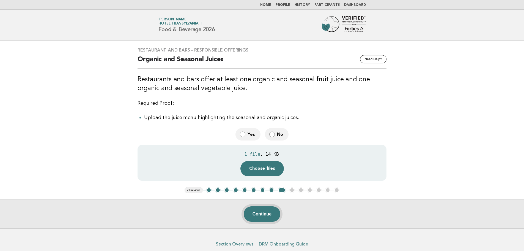
click at [261, 212] on button "Continue" at bounding box center [262, 213] width 37 height 15
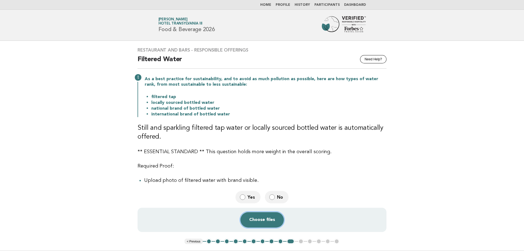
click at [263, 223] on button "Choose files" at bounding box center [261, 219] width 43 height 15
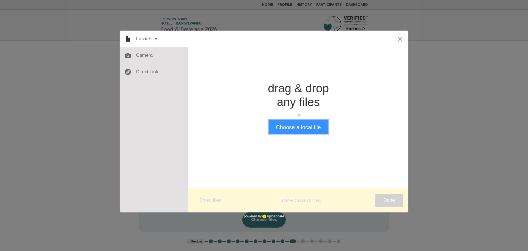
click at [302, 126] on button "Choose a local file" at bounding box center [298, 127] width 59 height 14
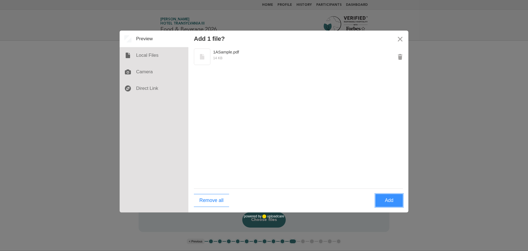
click at [393, 202] on button "Add" at bounding box center [390, 200] width 28 height 13
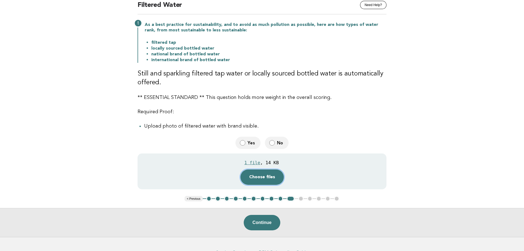
scroll to position [55, 0]
click at [265, 224] on button "Continue" at bounding box center [262, 221] width 37 height 15
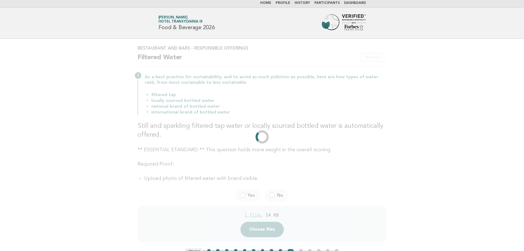
scroll to position [0, 0]
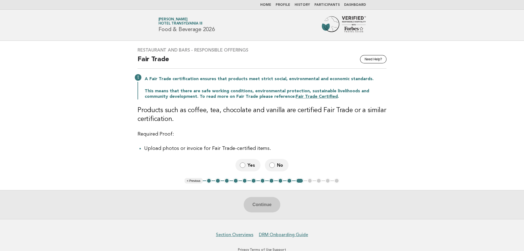
click at [278, 166] on span "No" at bounding box center [280, 165] width 7 height 6
click at [274, 208] on button "Continue" at bounding box center [262, 204] width 37 height 15
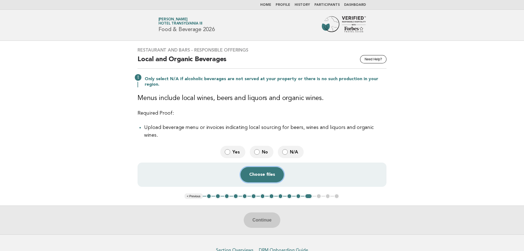
click at [262, 167] on button "Choose files" at bounding box center [261, 174] width 43 height 15
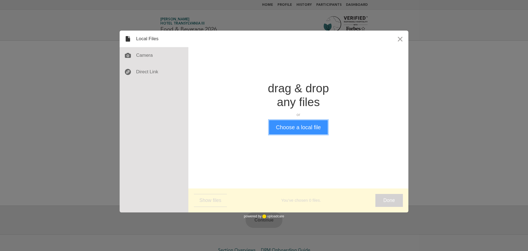
click at [289, 130] on button "Choose a local file" at bounding box center [298, 127] width 59 height 14
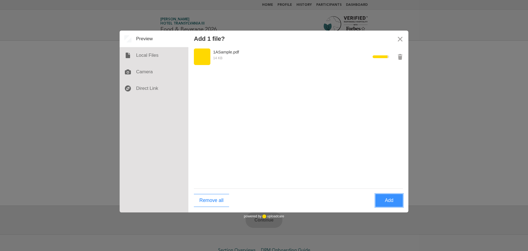
click at [389, 201] on button "Add" at bounding box center [390, 200] width 28 height 13
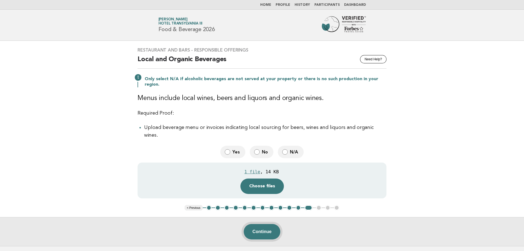
click at [257, 224] on button "Continue" at bounding box center [262, 231] width 37 height 15
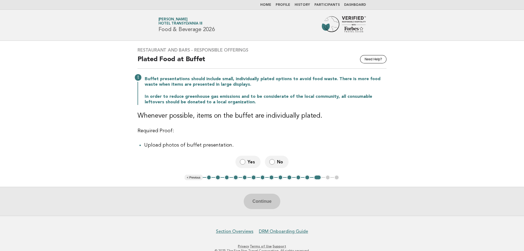
click at [247, 162] on label "Yes" at bounding box center [248, 161] width 25 height 12
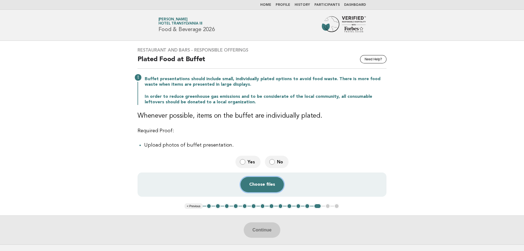
click at [267, 189] on button "Choose files" at bounding box center [261, 184] width 43 height 15
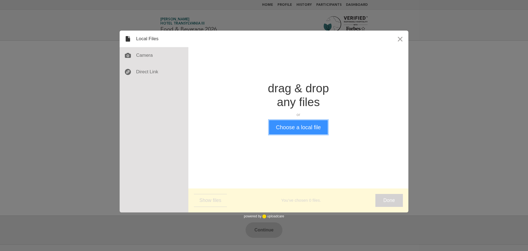
click at [313, 125] on button "Choose a local file" at bounding box center [298, 127] width 59 height 14
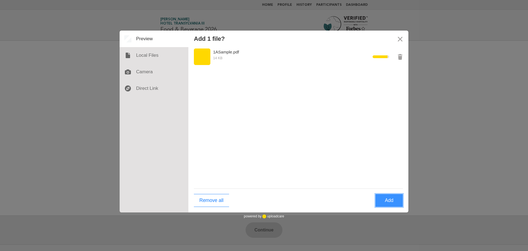
click at [384, 201] on button "Add" at bounding box center [390, 200] width 28 height 13
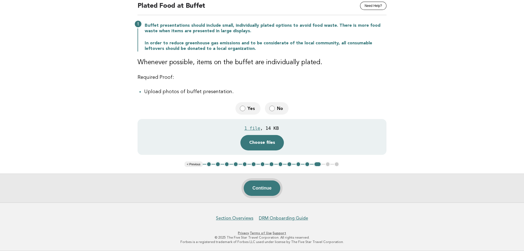
click at [258, 191] on button "Continue" at bounding box center [262, 187] width 37 height 15
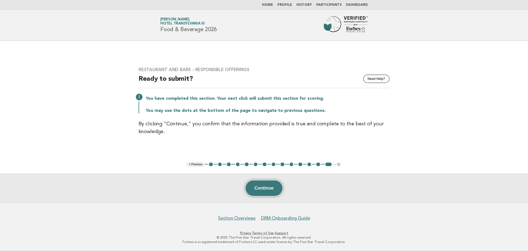
click at [267, 188] on button "Continue" at bounding box center [264, 187] width 37 height 15
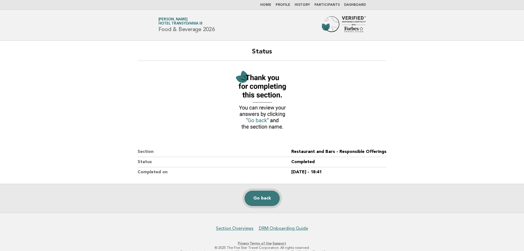
click at [258, 196] on link "Go back" at bounding box center [262, 197] width 35 height 15
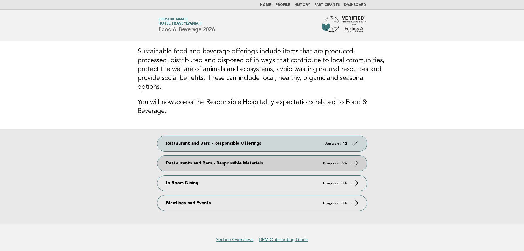
click at [222, 155] on link "Restaurants and Bars - Responsible Materials Progress: 0%" at bounding box center [262, 162] width 210 height 15
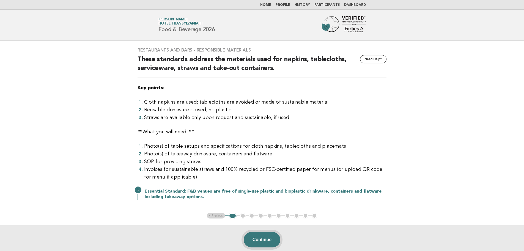
click at [257, 240] on button "Continue" at bounding box center [262, 239] width 37 height 15
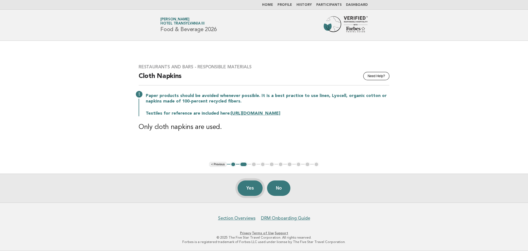
click at [255, 188] on button "Yes" at bounding box center [250, 187] width 25 height 15
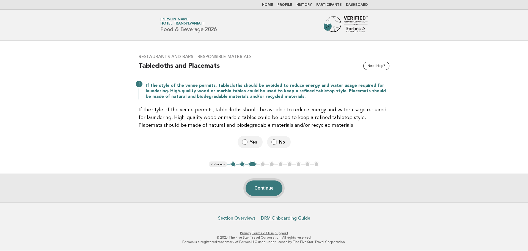
click at [269, 189] on button "Continue" at bounding box center [264, 187] width 37 height 15
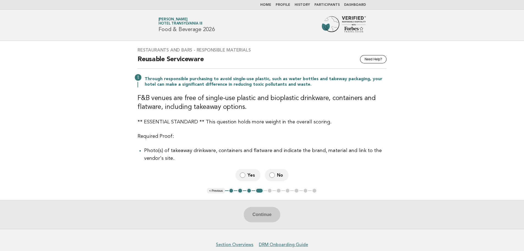
click at [250, 176] on span "Yes" at bounding box center [252, 175] width 9 height 6
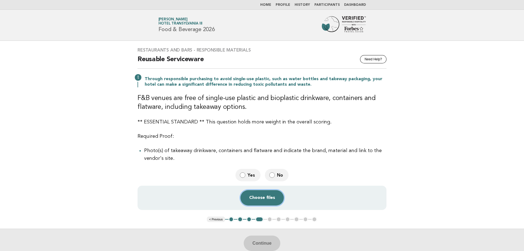
click at [268, 198] on button "Choose files" at bounding box center [261, 197] width 43 height 15
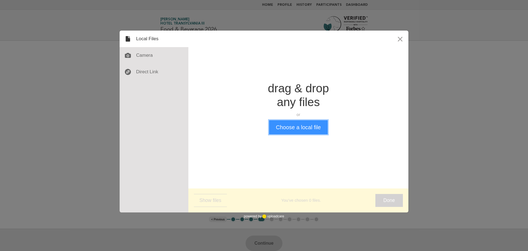
click at [301, 128] on button "Choose a local file" at bounding box center [298, 127] width 59 height 14
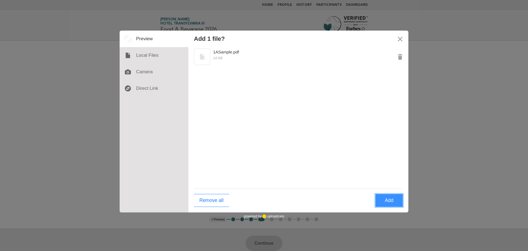
click at [389, 200] on button "Add" at bounding box center [390, 200] width 28 height 13
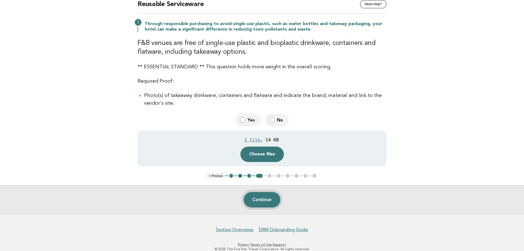
click at [256, 200] on button "Continue" at bounding box center [262, 199] width 37 height 15
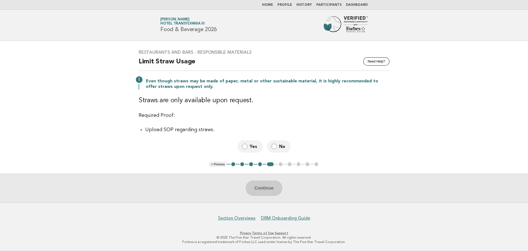
click at [248, 148] on label "Yes" at bounding box center [250, 146] width 25 height 12
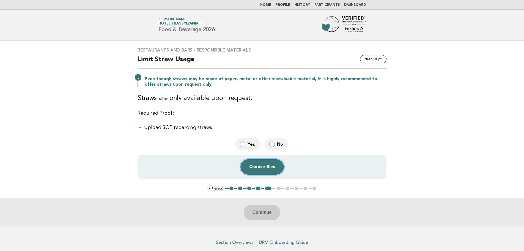
click at [257, 169] on button "Choose files" at bounding box center [261, 166] width 43 height 15
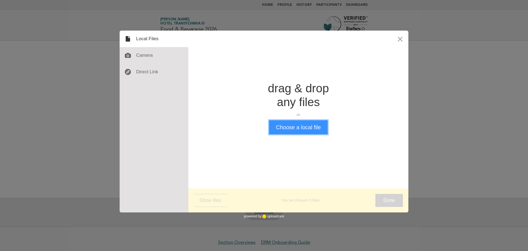
click at [304, 124] on button "Choose a local file" at bounding box center [298, 127] width 59 height 14
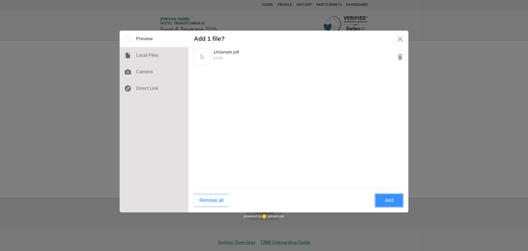
click at [381, 196] on button "Add" at bounding box center [390, 200] width 28 height 13
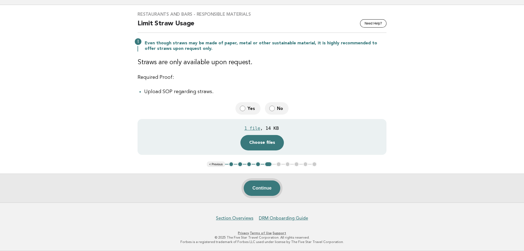
click at [269, 194] on button "Continue" at bounding box center [262, 187] width 37 height 15
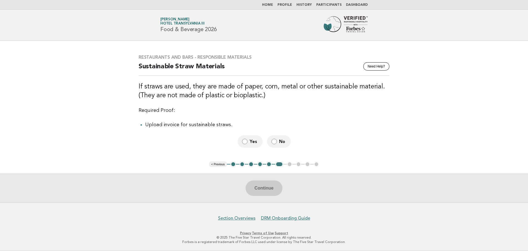
click at [249, 140] on label "Yes" at bounding box center [250, 141] width 25 height 12
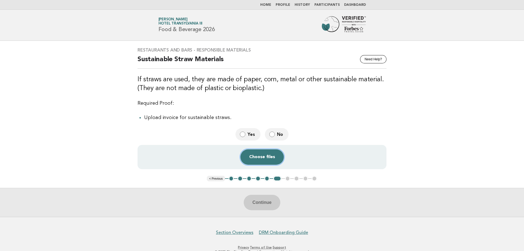
click at [266, 156] on button "Choose files" at bounding box center [261, 156] width 43 height 15
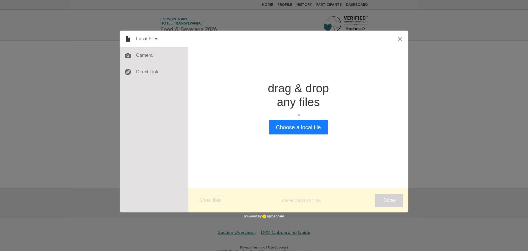
click at [299, 118] on div "drag & drop any files or Upload files from your computer" at bounding box center [298, 100] width 61 height 39
click at [300, 124] on button "Choose a local file" at bounding box center [298, 127] width 59 height 14
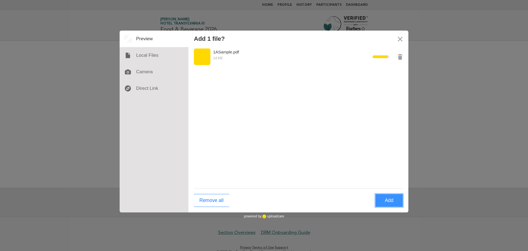
click at [390, 201] on button "Add" at bounding box center [390, 200] width 28 height 13
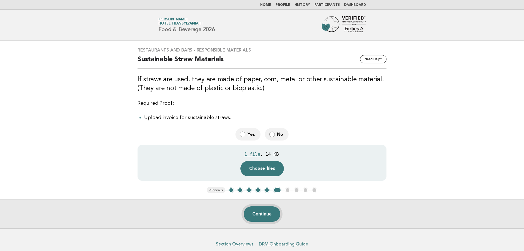
click at [267, 211] on button "Continue" at bounding box center [262, 213] width 37 height 15
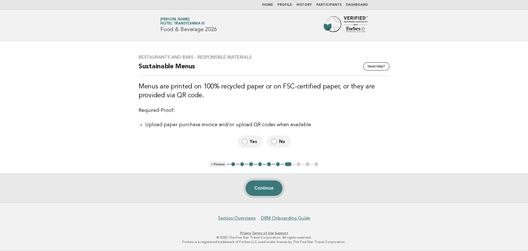
click at [261, 186] on button "Continue" at bounding box center [264, 187] width 37 height 15
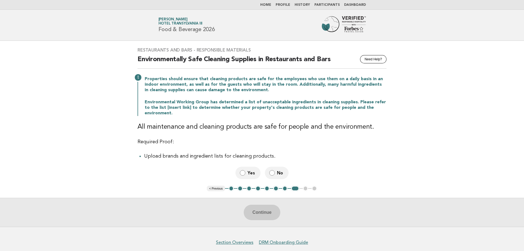
click at [275, 171] on label "No" at bounding box center [277, 172] width 24 height 12
click at [254, 209] on button "Continue" at bounding box center [262, 211] width 37 height 15
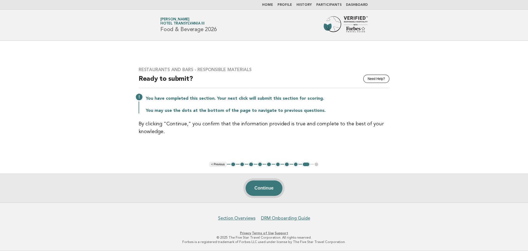
click at [274, 186] on button "Continue" at bounding box center [264, 187] width 37 height 15
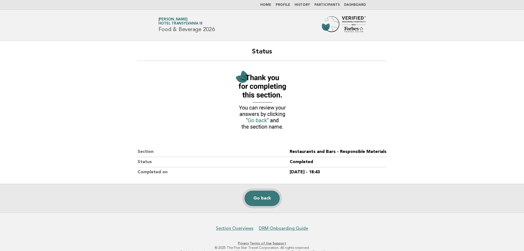
click at [272, 200] on link "Go back" at bounding box center [262, 197] width 35 height 15
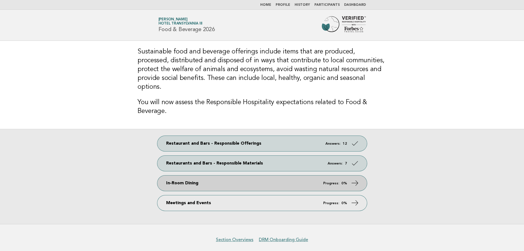
click at [238, 175] on link "In-Room Dining Progress: 0%" at bounding box center [262, 182] width 210 height 15
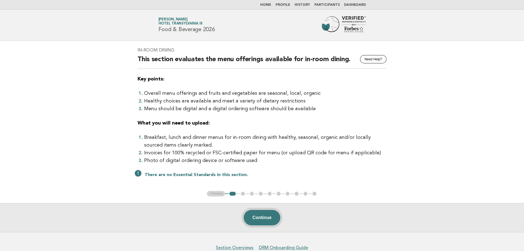
click at [274, 224] on button "Continue" at bounding box center [262, 217] width 37 height 15
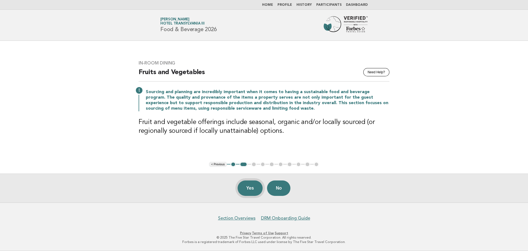
click at [251, 187] on button "Yes" at bounding box center [250, 187] width 25 height 15
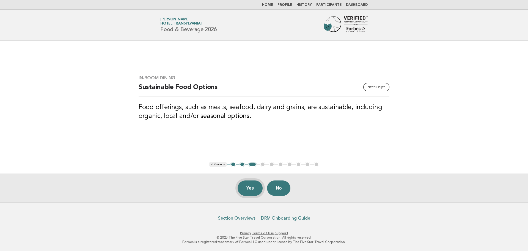
click at [263, 187] on button "Yes" at bounding box center [250, 187] width 25 height 15
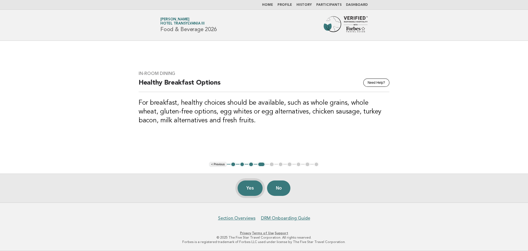
click at [246, 188] on button "Yes" at bounding box center [250, 187] width 25 height 15
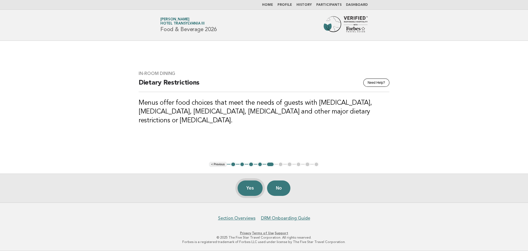
click at [250, 186] on button "Yes" at bounding box center [250, 187] width 25 height 15
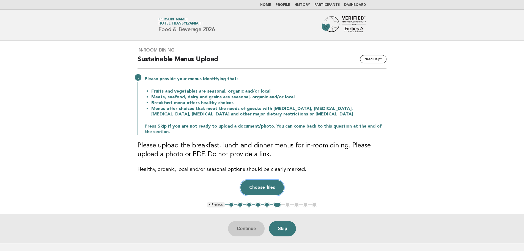
click at [264, 187] on button "Choose files" at bounding box center [261, 187] width 43 height 15
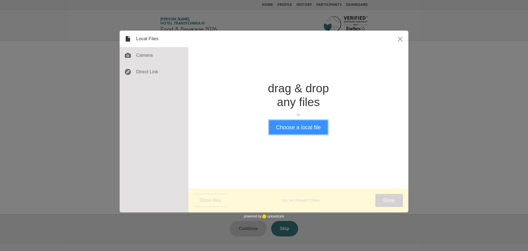
click at [309, 127] on button "Choose a local file" at bounding box center [298, 127] width 59 height 14
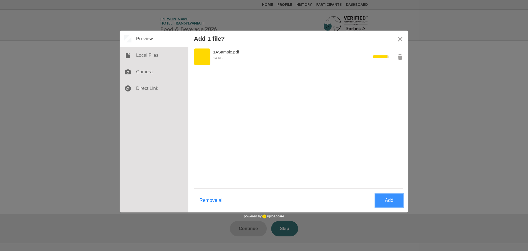
click at [393, 199] on button "Add" at bounding box center [390, 200] width 28 height 13
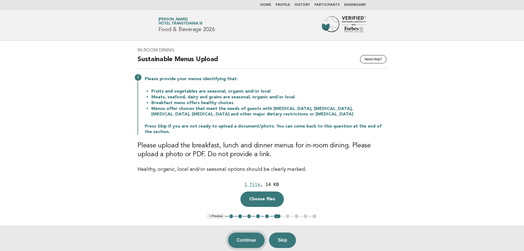
click at [244, 238] on button "Continue" at bounding box center [246, 239] width 37 height 15
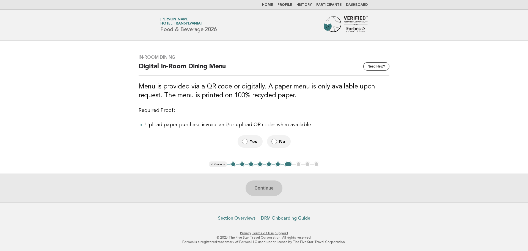
click at [277, 142] on label "No" at bounding box center [279, 141] width 24 height 12
click at [262, 183] on button "Continue" at bounding box center [264, 187] width 37 height 15
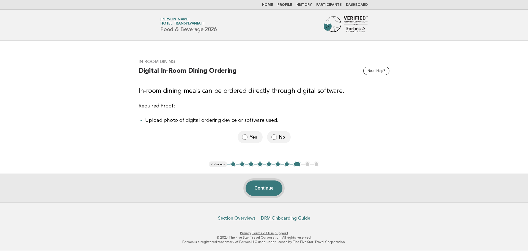
click at [264, 188] on button "Continue" at bounding box center [264, 187] width 37 height 15
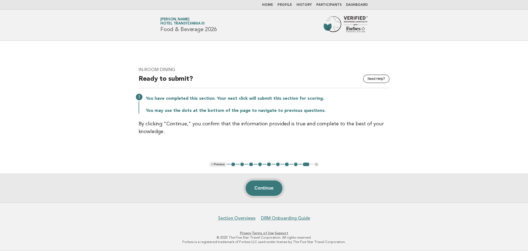
click at [262, 187] on button "Continue" at bounding box center [264, 187] width 37 height 15
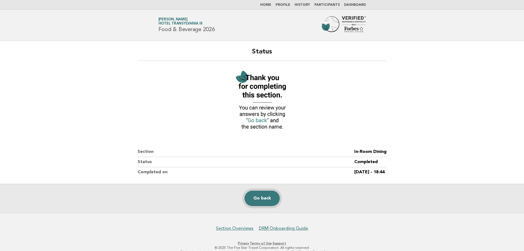
click at [263, 199] on link "Go back" at bounding box center [262, 197] width 35 height 15
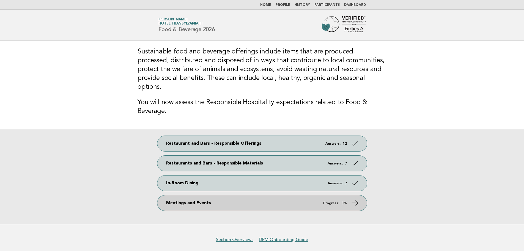
click at [229, 195] on link "Meetings and Events Progress: 0%" at bounding box center [262, 202] width 210 height 15
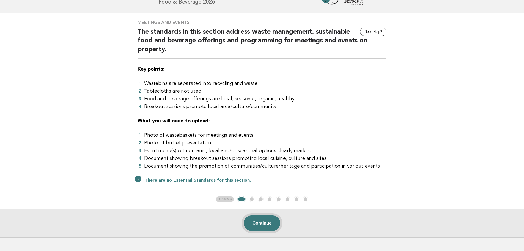
click at [254, 220] on button "Continue" at bounding box center [262, 222] width 37 height 15
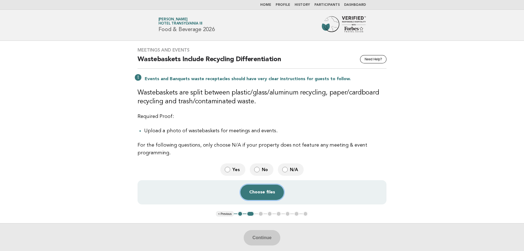
click at [264, 191] on button "Choose files" at bounding box center [261, 191] width 43 height 15
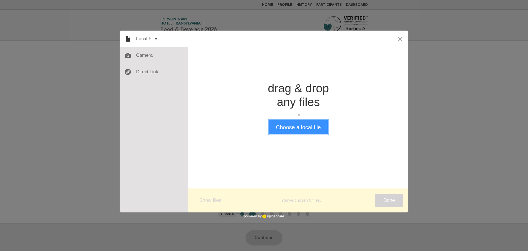
click at [295, 122] on button "Choose a local file" at bounding box center [298, 127] width 59 height 14
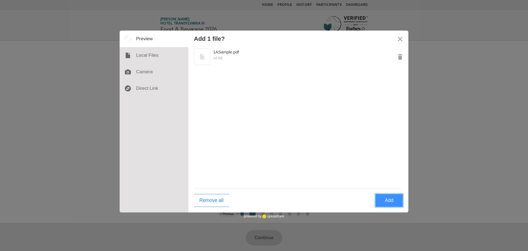
click at [382, 196] on button "Add" at bounding box center [390, 200] width 28 height 13
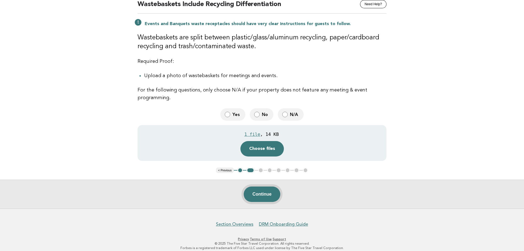
click at [264, 192] on button "Continue" at bounding box center [262, 193] width 37 height 15
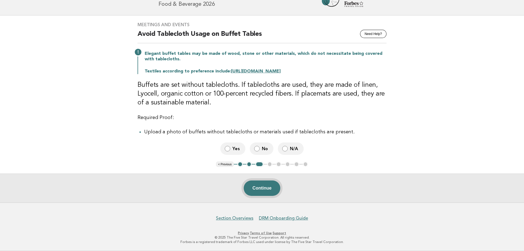
click at [275, 190] on button "Continue" at bounding box center [262, 187] width 37 height 15
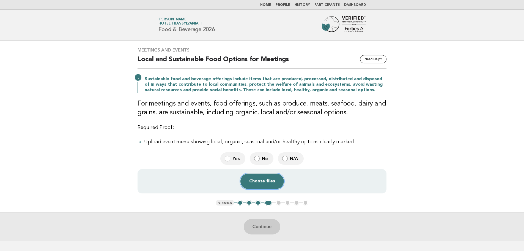
click at [259, 174] on button "Choose files" at bounding box center [261, 180] width 43 height 15
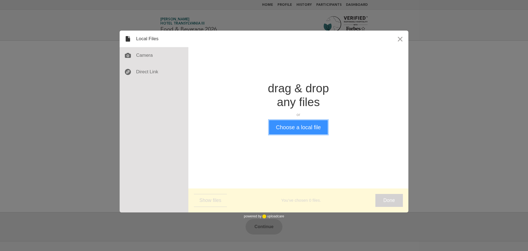
click at [292, 127] on button "Choose a local file" at bounding box center [298, 127] width 59 height 14
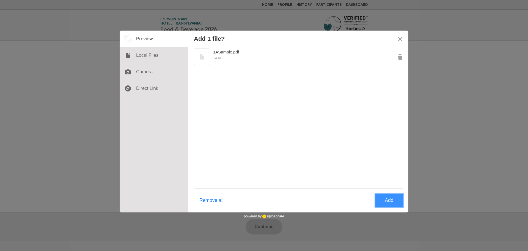
click at [392, 199] on button "Add" at bounding box center [390, 200] width 28 height 13
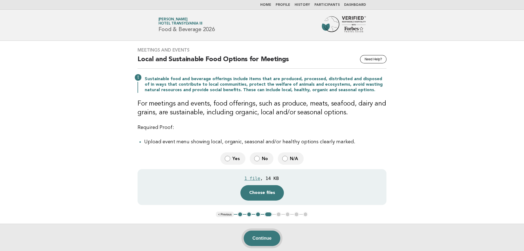
click at [264, 233] on button "Continue" at bounding box center [262, 237] width 37 height 15
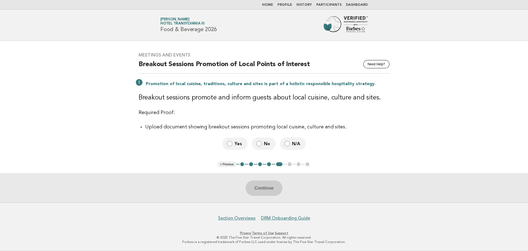
click at [234, 146] on label "Yes" at bounding box center [235, 143] width 25 height 12
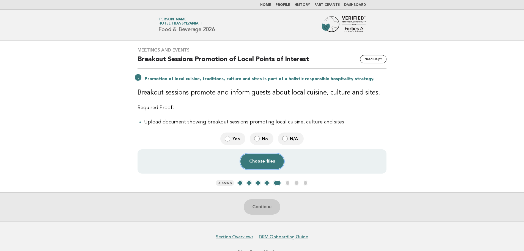
click at [269, 160] on button "Choose files" at bounding box center [261, 161] width 43 height 15
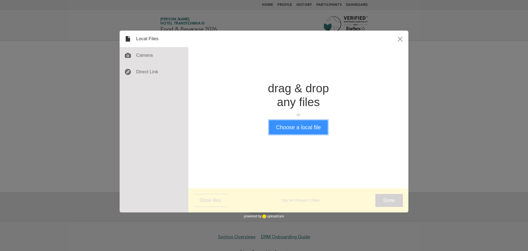
click at [312, 126] on button "Choose a local file" at bounding box center [298, 127] width 59 height 14
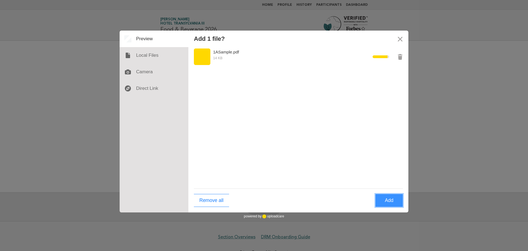
click at [390, 199] on button "Add" at bounding box center [390, 200] width 28 height 13
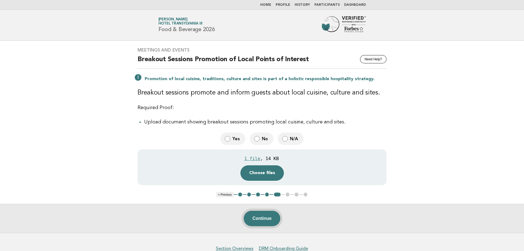
click at [261, 216] on button "Continue" at bounding box center [262, 218] width 37 height 15
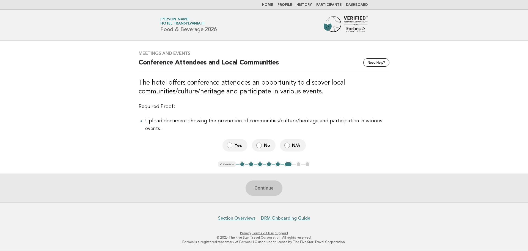
drag, startPoint x: 266, startPoint y: 143, endPoint x: 269, endPoint y: 153, distance: 10.5
click at [266, 143] on span "No" at bounding box center [267, 145] width 7 height 6
click at [272, 187] on button "Continue" at bounding box center [264, 187] width 37 height 15
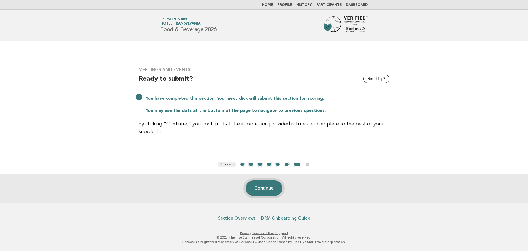
click at [266, 184] on button "Continue" at bounding box center [264, 187] width 37 height 15
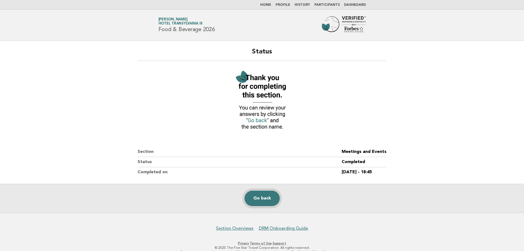
click at [259, 199] on link "Go back" at bounding box center [262, 197] width 35 height 15
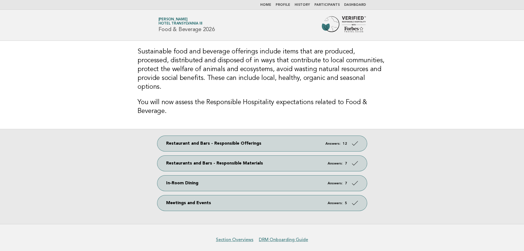
click at [339, 28] on img at bounding box center [344, 25] width 44 height 18
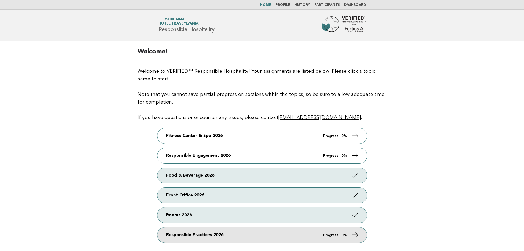
click at [230, 232] on link "Responsible Practices 2026 Progress: 0%" at bounding box center [262, 234] width 210 height 15
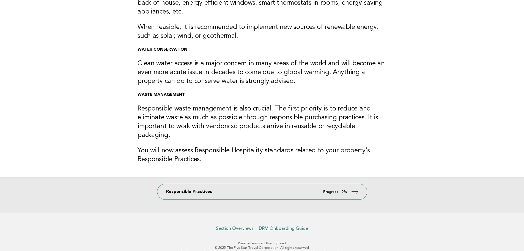
scroll to position [95, 0]
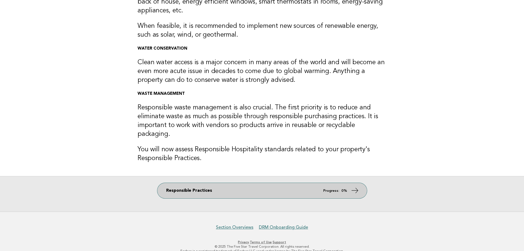
click at [242, 184] on link "Responsible Practices Progress: 0%" at bounding box center [262, 190] width 210 height 15
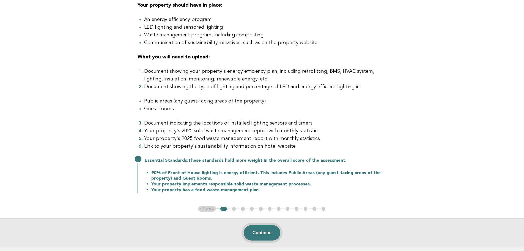
click at [261, 233] on button "Continue" at bounding box center [262, 232] width 37 height 15
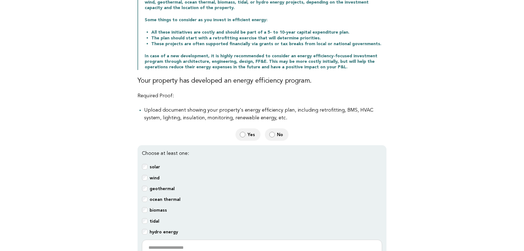
scroll to position [83, 0]
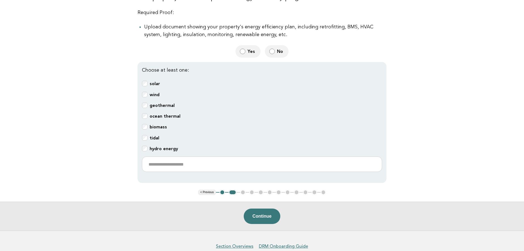
click at [260, 217] on button "Continue" at bounding box center [262, 215] width 37 height 15
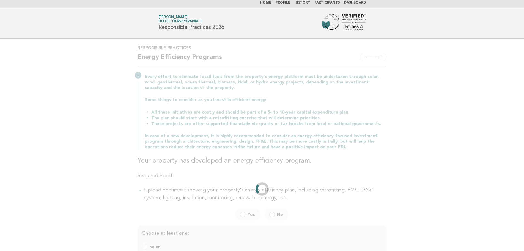
scroll to position [0, 0]
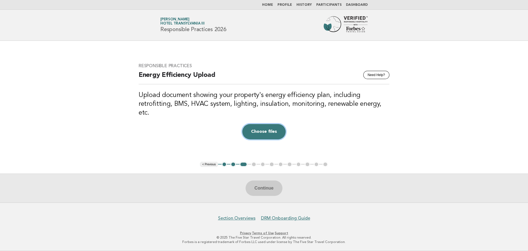
click at [262, 126] on button "Choose files" at bounding box center [263, 131] width 43 height 15
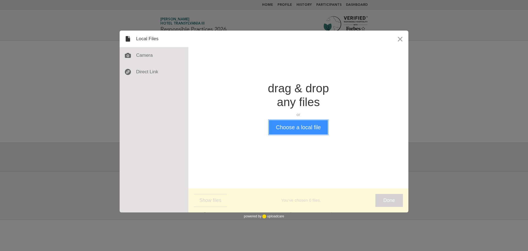
click at [294, 128] on button "Choose a local file" at bounding box center [298, 127] width 59 height 14
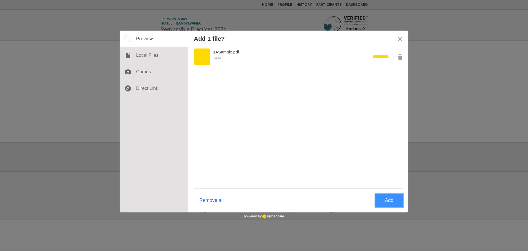
click at [377, 206] on button "Add" at bounding box center [390, 200] width 28 height 13
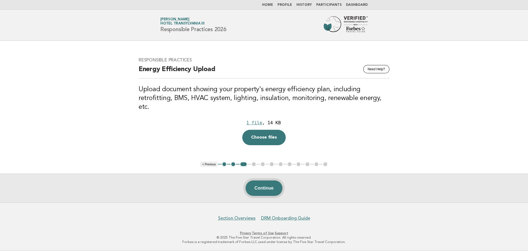
click at [265, 188] on button "Continue" at bounding box center [264, 187] width 37 height 15
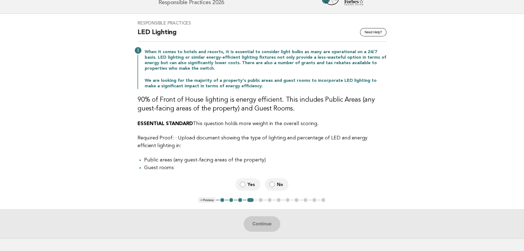
scroll to position [28, 0]
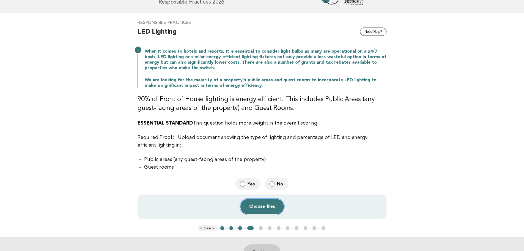
click at [264, 212] on button "Choose files" at bounding box center [261, 206] width 43 height 15
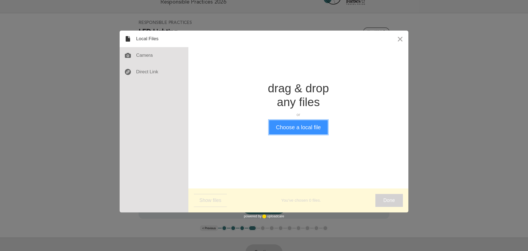
click at [288, 128] on button "Choose a local file" at bounding box center [298, 127] width 59 height 14
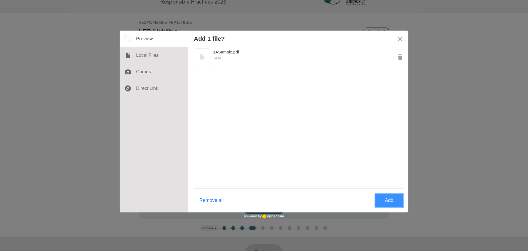
click at [383, 199] on button "Add" at bounding box center [390, 200] width 28 height 13
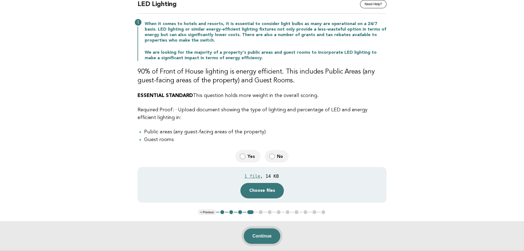
click at [271, 236] on button "Continue" at bounding box center [262, 235] width 37 height 15
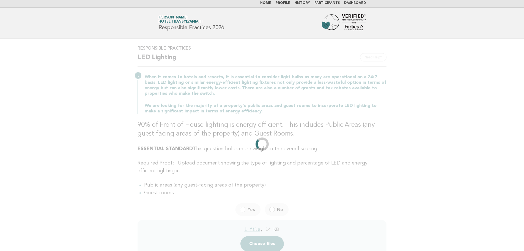
scroll to position [0, 0]
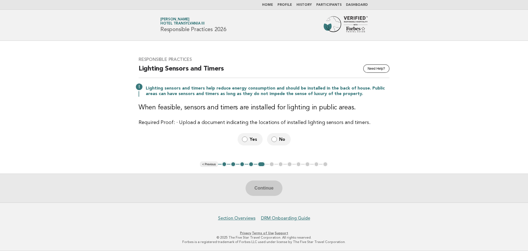
click at [245, 143] on label "Yes" at bounding box center [250, 139] width 25 height 12
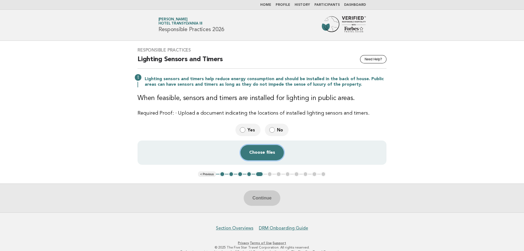
click at [267, 153] on button "Choose files" at bounding box center [261, 152] width 43 height 15
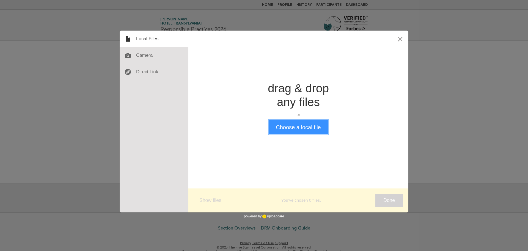
click at [288, 127] on button "Choose a local file" at bounding box center [298, 127] width 59 height 14
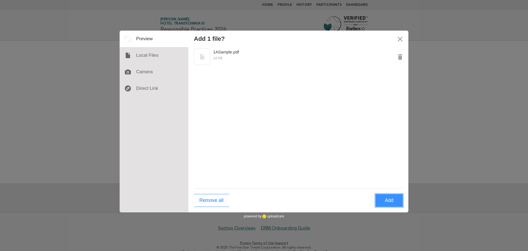
click at [387, 199] on button "Add" at bounding box center [390, 200] width 28 height 13
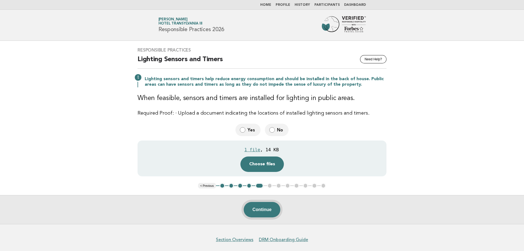
click at [255, 209] on button "Continue" at bounding box center [262, 209] width 37 height 15
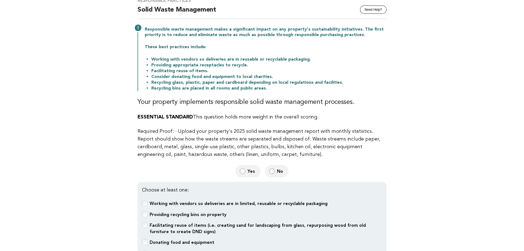
scroll to position [55, 0]
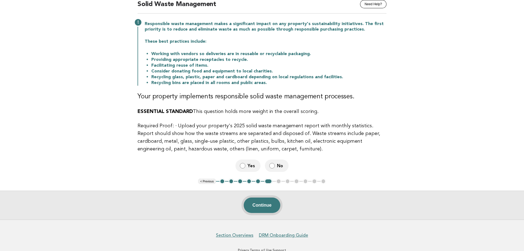
click at [260, 205] on button "Continue" at bounding box center [262, 204] width 37 height 15
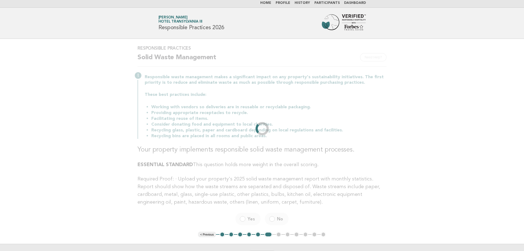
scroll to position [0, 0]
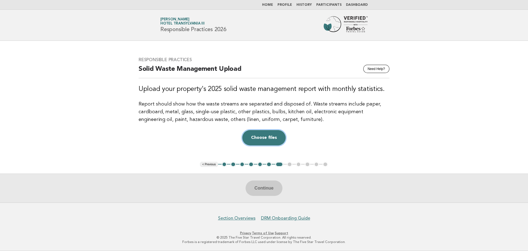
click at [271, 135] on button "Choose files" at bounding box center [263, 137] width 43 height 15
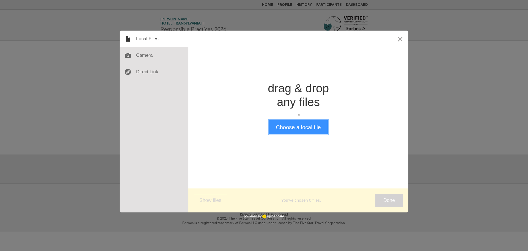
click at [294, 128] on button "Choose a local file" at bounding box center [298, 127] width 59 height 14
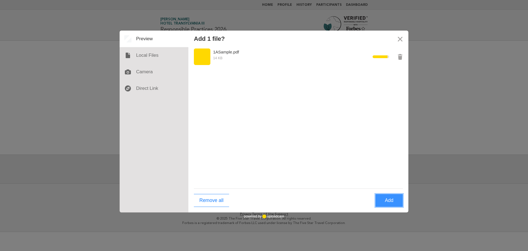
click at [384, 198] on button "Add" at bounding box center [390, 200] width 28 height 13
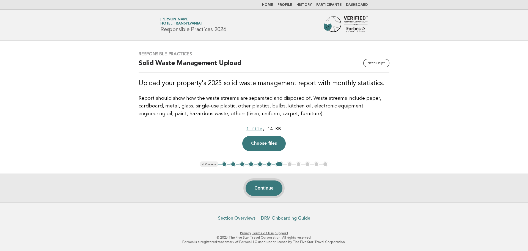
click at [261, 188] on button "Continue" at bounding box center [264, 187] width 37 height 15
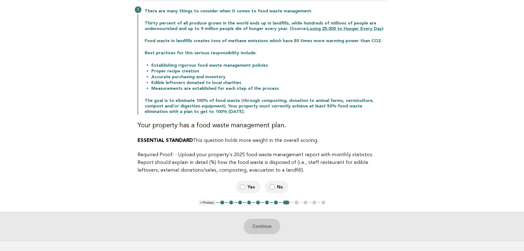
scroll to position [83, 0]
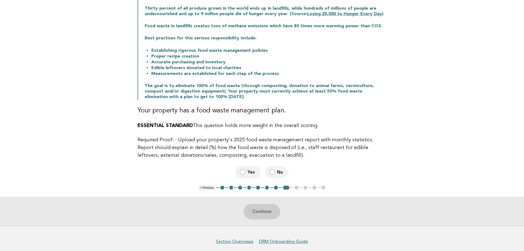
click at [241, 168] on label "Yes" at bounding box center [248, 172] width 25 height 12
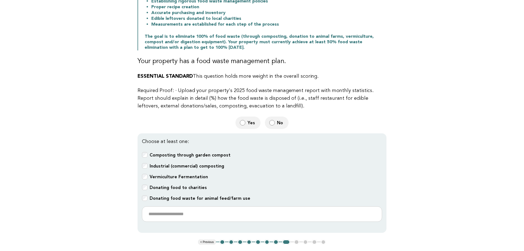
scroll to position [138, 0]
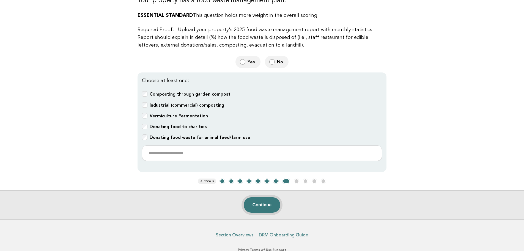
click at [258, 206] on button "Continue" at bounding box center [262, 204] width 37 height 15
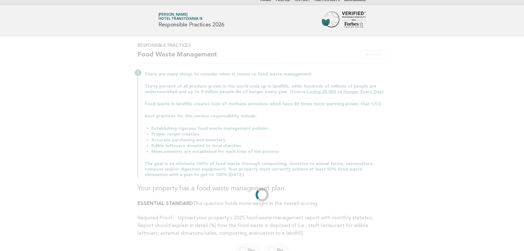
scroll to position [0, 0]
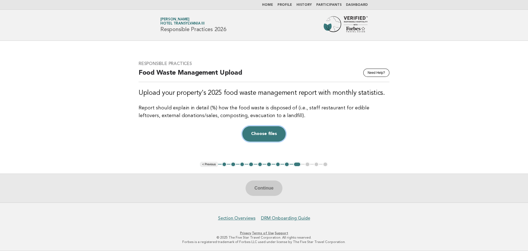
click at [278, 136] on button "Choose files" at bounding box center [263, 133] width 43 height 15
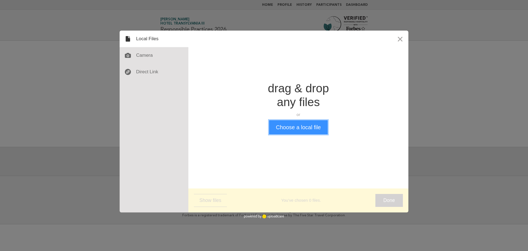
click at [297, 129] on button "Choose a local file" at bounding box center [298, 127] width 59 height 14
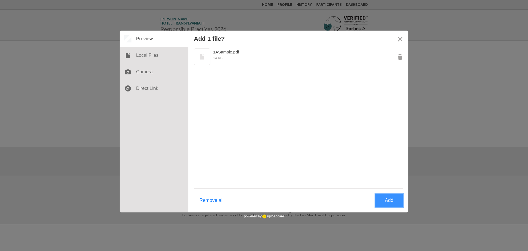
click at [391, 201] on button "Add" at bounding box center [390, 200] width 28 height 13
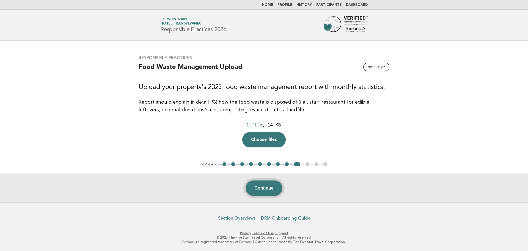
click at [261, 188] on button "Continue" at bounding box center [264, 187] width 37 height 15
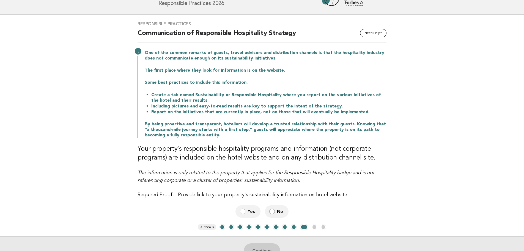
scroll to position [28, 0]
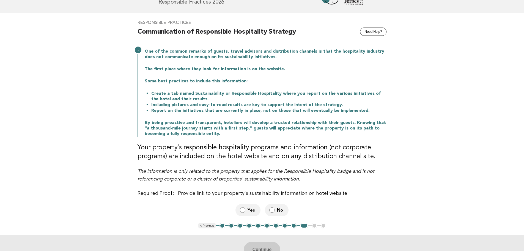
click at [246, 206] on label "Yes" at bounding box center [248, 210] width 25 height 12
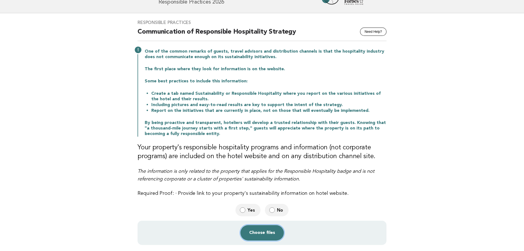
click at [271, 232] on button "Choose files" at bounding box center [261, 232] width 43 height 15
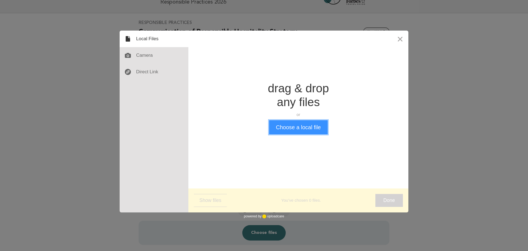
click at [291, 130] on button "Choose a local file" at bounding box center [298, 127] width 59 height 14
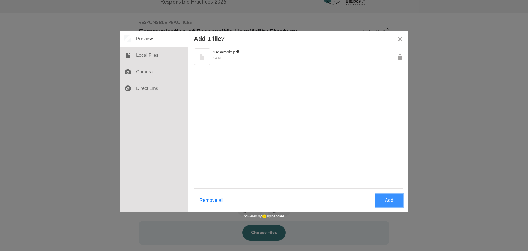
click at [385, 198] on button "Add" at bounding box center [390, 200] width 28 height 13
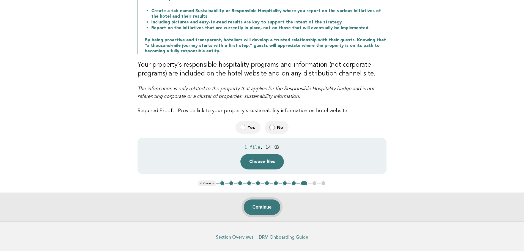
click at [264, 211] on button "Continue" at bounding box center [262, 206] width 37 height 15
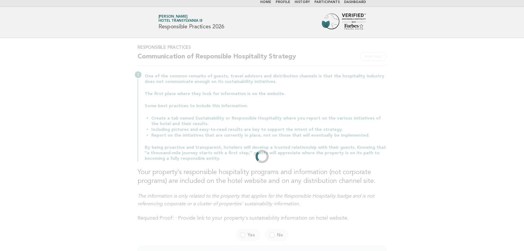
scroll to position [0, 0]
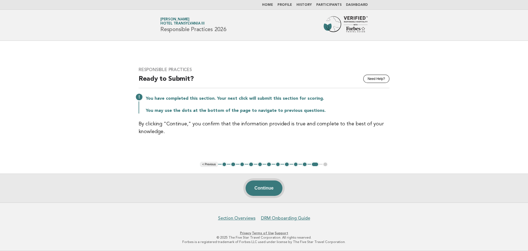
click at [270, 187] on button "Continue" at bounding box center [264, 187] width 37 height 15
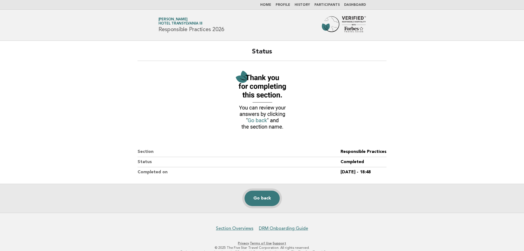
click at [259, 201] on link "Go back" at bounding box center [262, 197] width 35 height 15
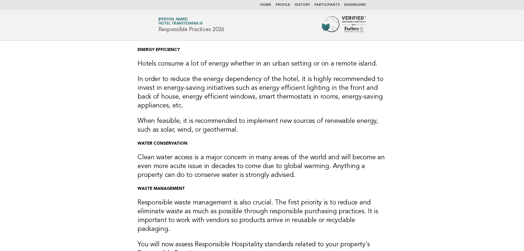
click at [334, 27] on img at bounding box center [344, 25] width 44 height 18
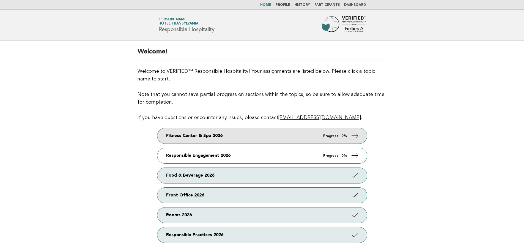
click at [248, 132] on link "Fitness Center & Spa 2026 Progress: 0%" at bounding box center [262, 135] width 210 height 15
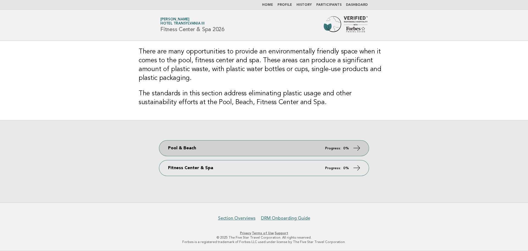
click at [261, 151] on link "Pool & Beach Progress: 0%" at bounding box center [264, 147] width 210 height 15
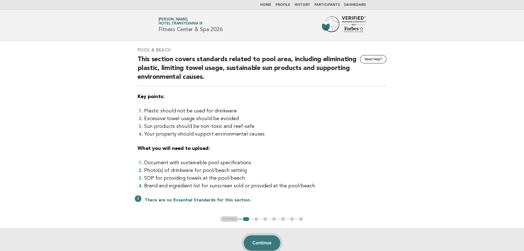
click at [261, 238] on button "Continue" at bounding box center [262, 242] width 37 height 15
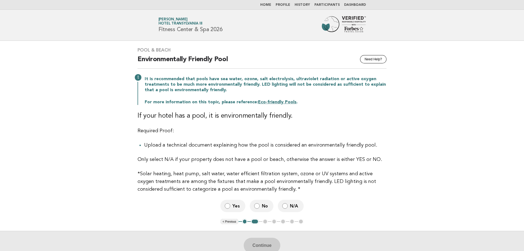
click at [292, 208] on span "N/A" at bounding box center [294, 206] width 9 height 6
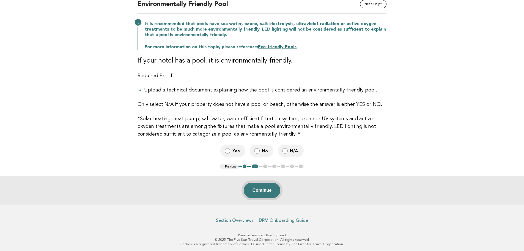
click at [256, 193] on button "Continue" at bounding box center [262, 189] width 37 height 15
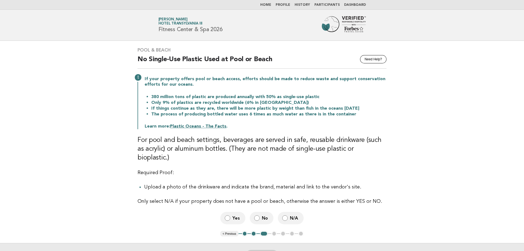
click at [292, 215] on span "N/A" at bounding box center [294, 218] width 9 height 6
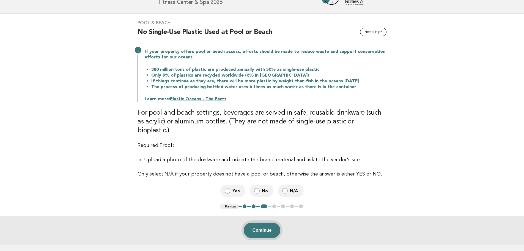
scroll to position [28, 0]
click at [275, 223] on button "Continue" at bounding box center [262, 229] width 37 height 15
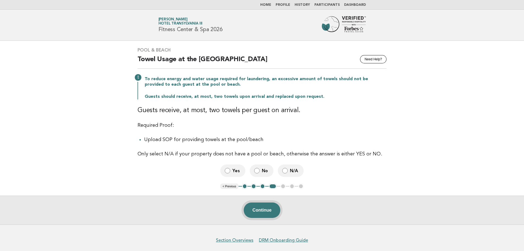
click at [265, 209] on button "Continue" at bounding box center [262, 209] width 37 height 15
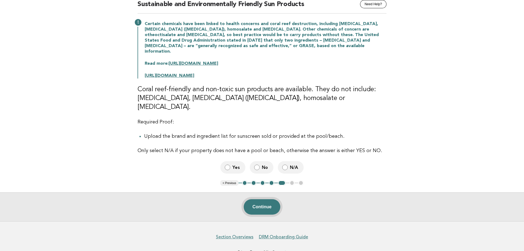
click at [264, 199] on button "Continue" at bounding box center [262, 206] width 37 height 15
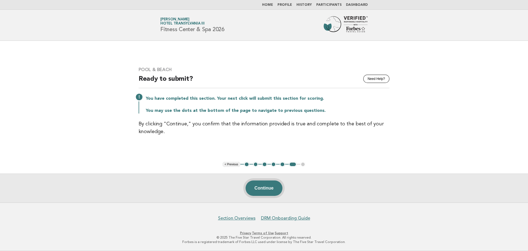
click at [267, 189] on button "Continue" at bounding box center [264, 187] width 37 height 15
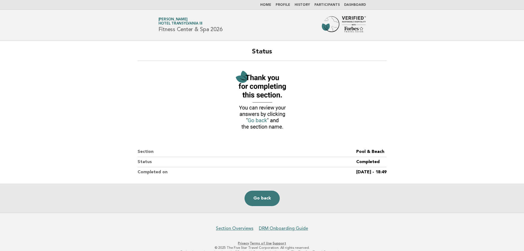
click at [337, 24] on img at bounding box center [344, 25] width 44 height 18
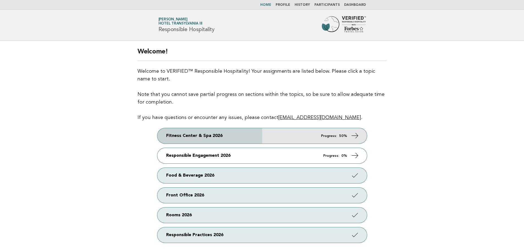
click at [225, 140] on link "Fitness Center & Spa 2026 Progress: 50%" at bounding box center [262, 135] width 210 height 15
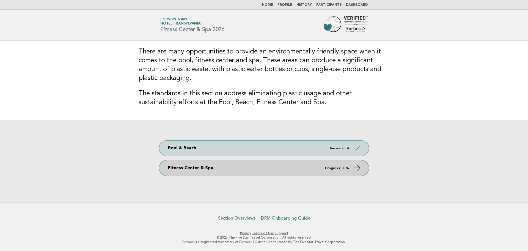
click at [194, 167] on link "Fitness Center & Spa Progress: 0%" at bounding box center [264, 167] width 210 height 15
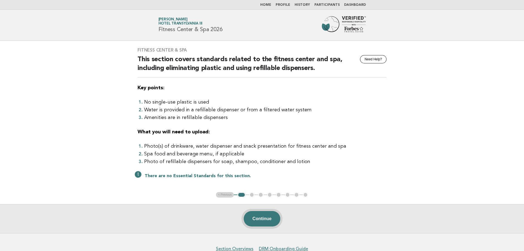
click at [269, 220] on button "Continue" at bounding box center [262, 218] width 37 height 15
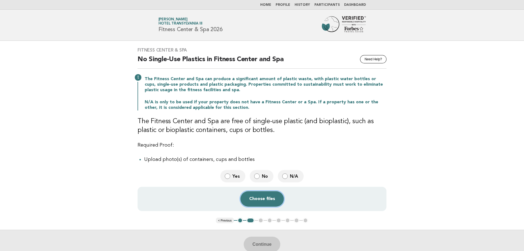
click at [259, 201] on button "Choose files" at bounding box center [261, 198] width 43 height 15
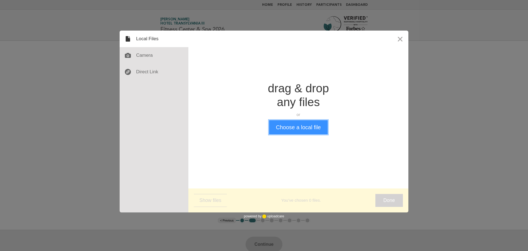
click at [296, 125] on button "Choose a local file" at bounding box center [298, 127] width 59 height 14
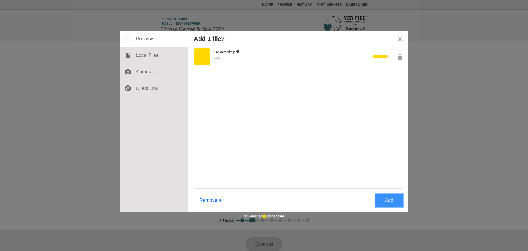
click at [390, 201] on button "Add" at bounding box center [390, 200] width 28 height 13
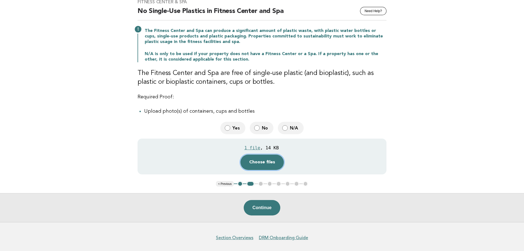
scroll to position [55, 0]
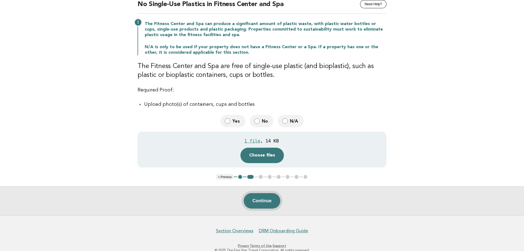
click at [264, 205] on button "Continue" at bounding box center [262, 200] width 37 height 15
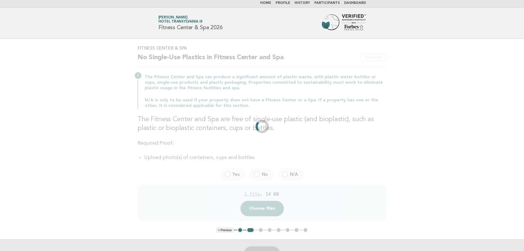
scroll to position [0, 0]
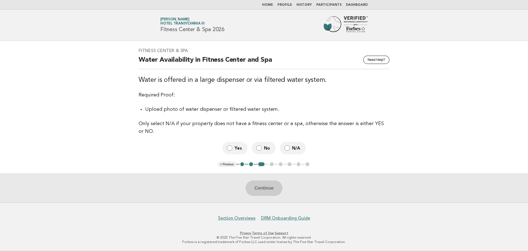
click at [235, 150] on span "Yes" at bounding box center [239, 148] width 9 height 6
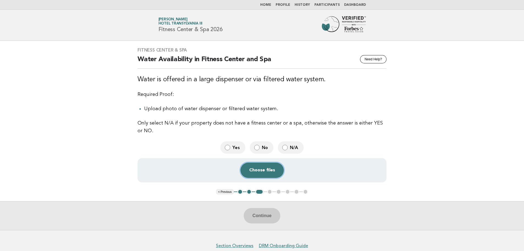
click at [255, 166] on button "Choose files" at bounding box center [261, 169] width 43 height 15
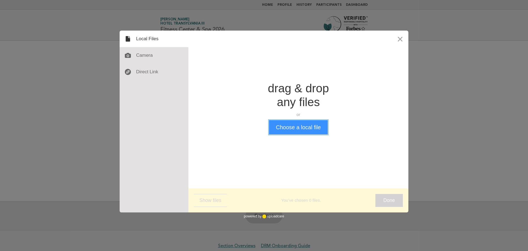
click at [295, 130] on button "Choose a local file" at bounding box center [298, 127] width 59 height 14
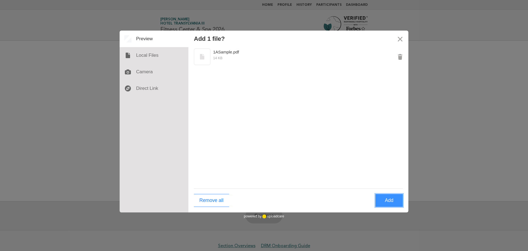
click at [388, 202] on button "Add" at bounding box center [390, 200] width 28 height 13
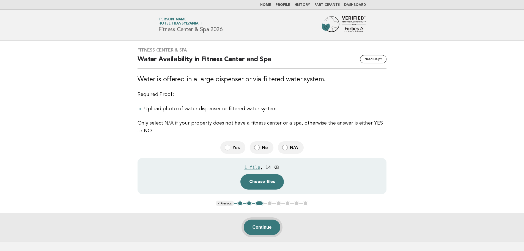
click at [270, 229] on button "Continue" at bounding box center [262, 226] width 37 height 15
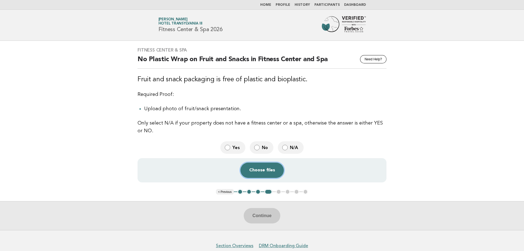
click at [266, 174] on button "Choose files" at bounding box center [261, 169] width 43 height 15
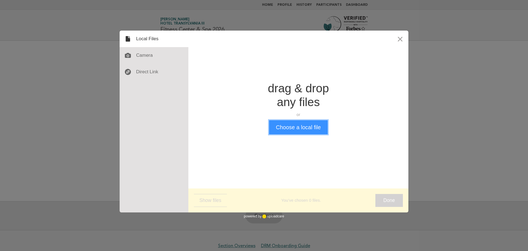
click at [297, 127] on button "Choose a local file" at bounding box center [298, 127] width 59 height 14
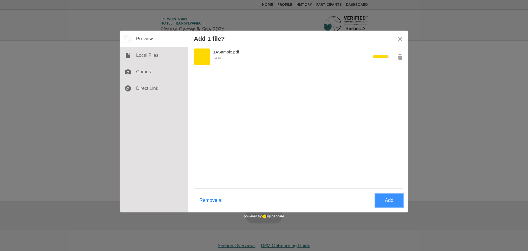
click at [398, 205] on button "Add" at bounding box center [390, 200] width 28 height 13
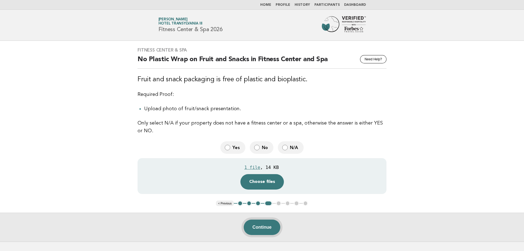
click at [262, 229] on button "Continue" at bounding box center [262, 226] width 37 height 15
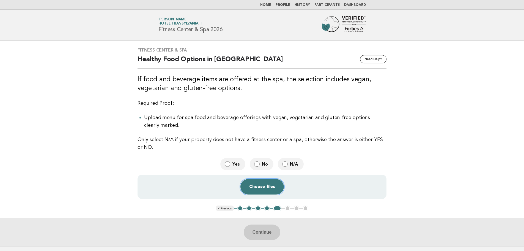
click at [266, 189] on button "Choose files" at bounding box center [261, 186] width 43 height 15
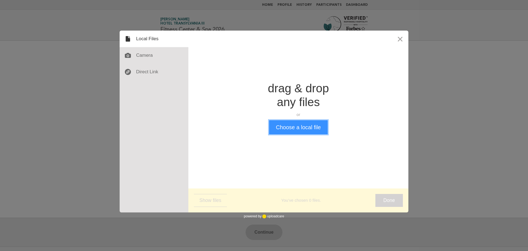
click at [318, 127] on button "Choose a local file" at bounding box center [298, 127] width 59 height 14
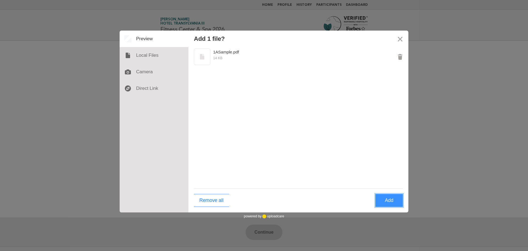
click at [390, 199] on button "Add" at bounding box center [390, 200] width 28 height 13
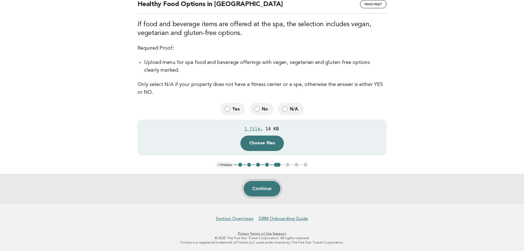
click at [263, 188] on button "Continue" at bounding box center [262, 188] width 37 height 15
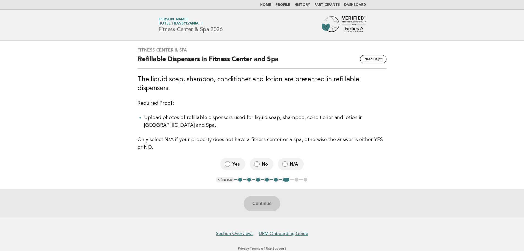
click at [235, 161] on span "Yes" at bounding box center [237, 164] width 9 height 6
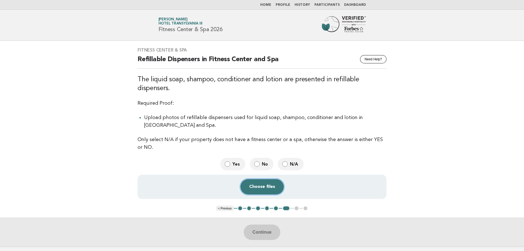
click at [259, 179] on button "Choose files" at bounding box center [261, 186] width 43 height 15
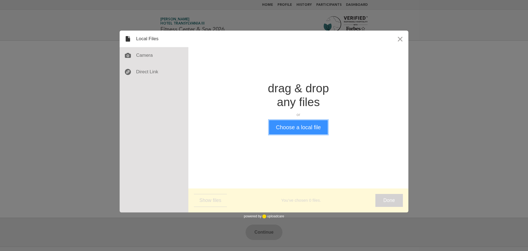
click at [293, 128] on button "Choose a local file" at bounding box center [298, 127] width 59 height 14
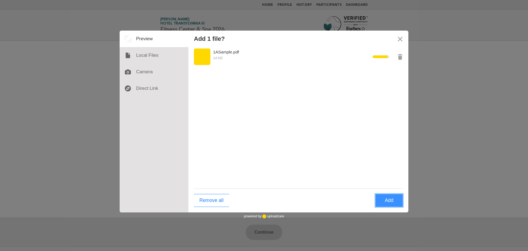
click at [392, 205] on button "Add" at bounding box center [390, 200] width 28 height 13
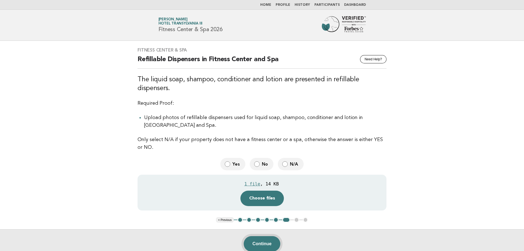
click at [266, 236] on button "Continue" at bounding box center [262, 243] width 37 height 15
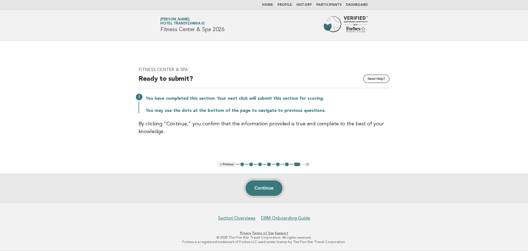
click at [275, 188] on button "Continue" at bounding box center [264, 187] width 37 height 15
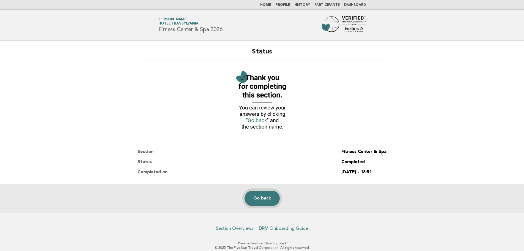
click at [267, 196] on link "Go back" at bounding box center [262, 197] width 35 height 15
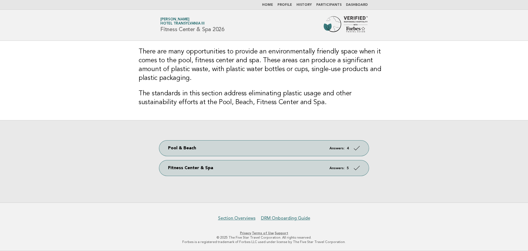
click at [339, 26] on img at bounding box center [346, 25] width 44 height 18
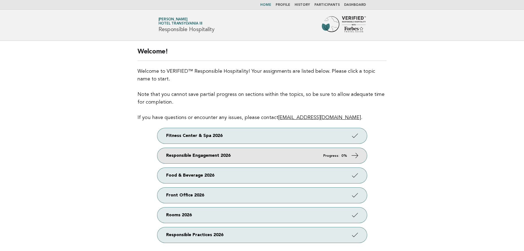
click at [212, 155] on link "Responsible Engagement 2026 Progress: 0%" at bounding box center [262, 155] width 210 height 15
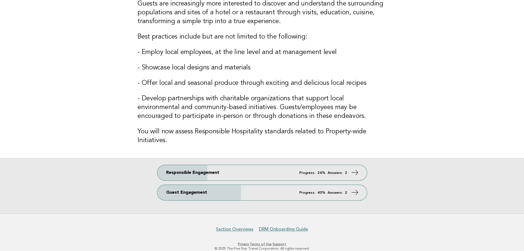
scroll to position [83, 0]
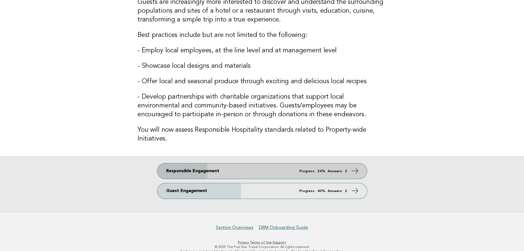
click at [247, 171] on link "Responsible Engagement Progress: 24% Answers: 2" at bounding box center [262, 170] width 210 height 15
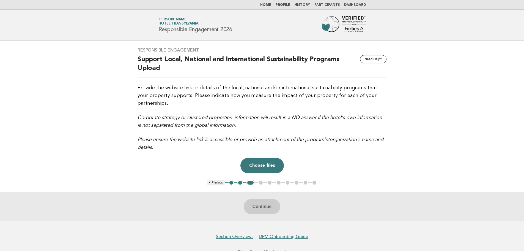
click at [231, 180] on button "1" at bounding box center [232, 183] width 6 height 6
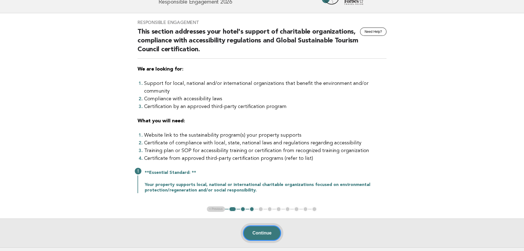
click at [259, 225] on button "Continue" at bounding box center [262, 232] width 38 height 15
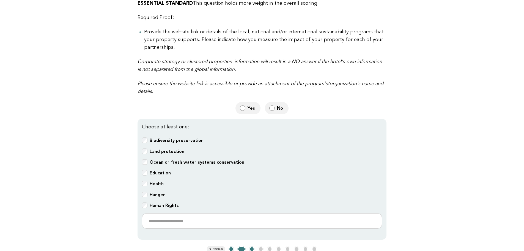
scroll to position [138, 0]
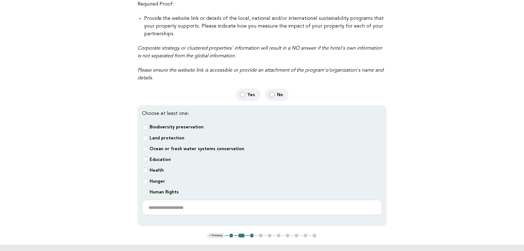
click at [240, 233] on button "2" at bounding box center [241, 236] width 8 height 6
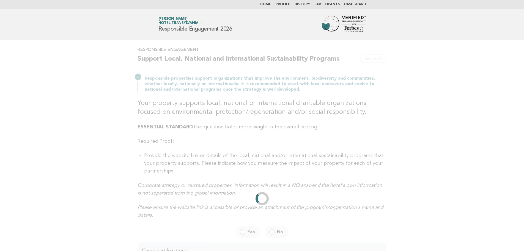
scroll to position [0, 0]
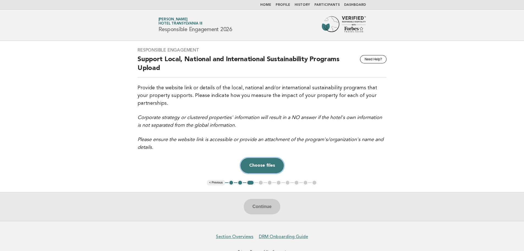
click at [263, 158] on button "Choose files" at bounding box center [261, 165] width 43 height 15
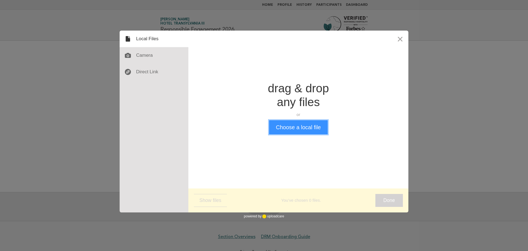
click at [288, 127] on button "Choose a local file" at bounding box center [298, 127] width 59 height 14
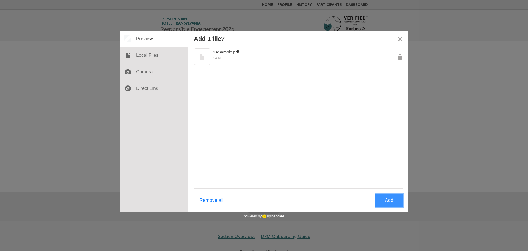
click at [386, 198] on button "Add" at bounding box center [390, 200] width 28 height 13
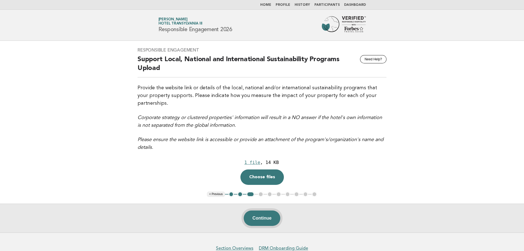
click at [258, 210] on button "Continue" at bounding box center [262, 217] width 37 height 15
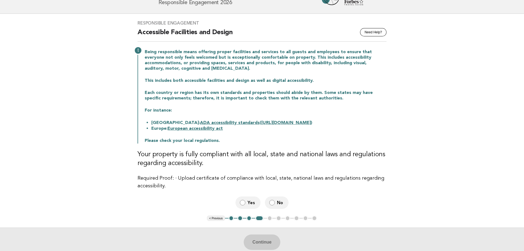
scroll to position [28, 0]
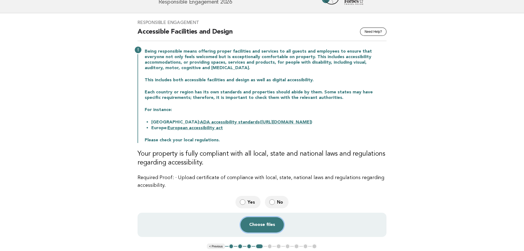
click at [265, 225] on button "Choose files" at bounding box center [261, 224] width 43 height 15
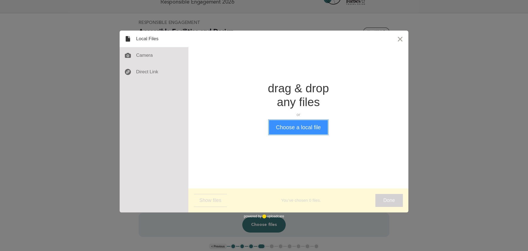
click at [284, 131] on button "Choose a local file" at bounding box center [298, 127] width 59 height 14
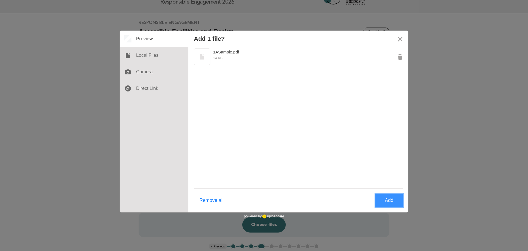
click at [393, 205] on button "Add" at bounding box center [390, 200] width 28 height 13
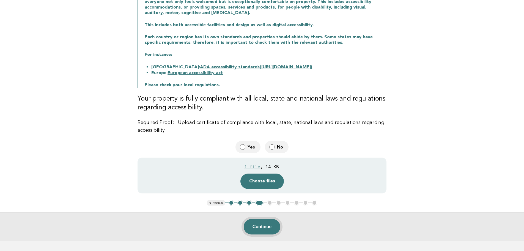
click at [253, 226] on button "Continue" at bounding box center [262, 226] width 37 height 15
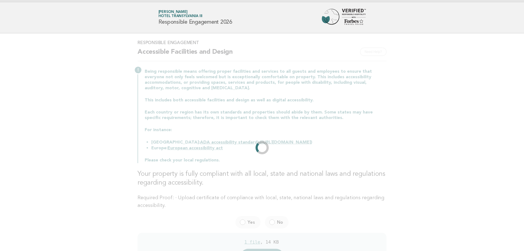
scroll to position [0, 0]
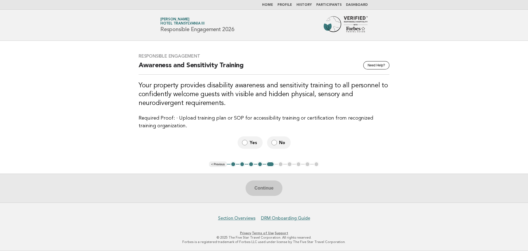
click at [248, 140] on label "Yes" at bounding box center [250, 142] width 25 height 12
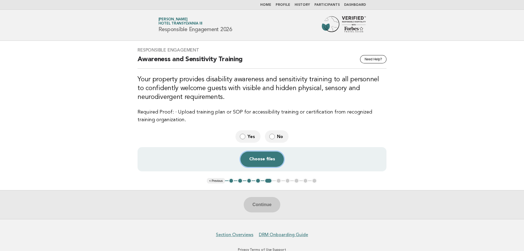
click at [257, 153] on button "Choose files" at bounding box center [261, 158] width 43 height 15
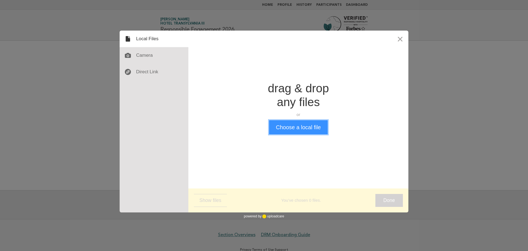
click at [289, 130] on button "Choose a local file" at bounding box center [298, 127] width 59 height 14
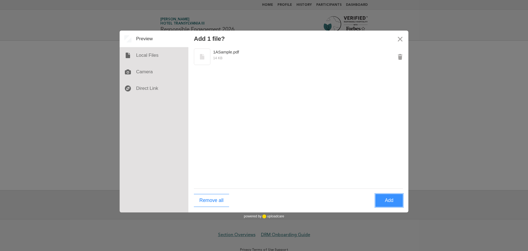
click at [394, 201] on button "Add" at bounding box center [390, 200] width 28 height 13
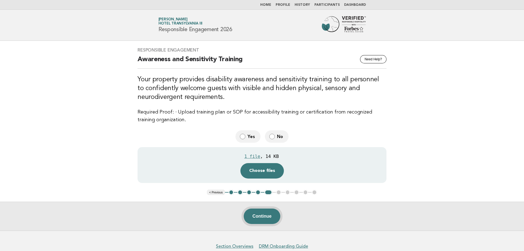
click at [255, 215] on button "Continue" at bounding box center [262, 215] width 37 height 15
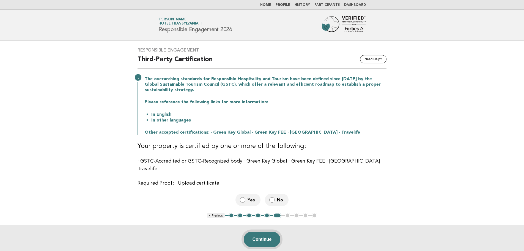
click at [265, 234] on button "Continue" at bounding box center [262, 238] width 37 height 15
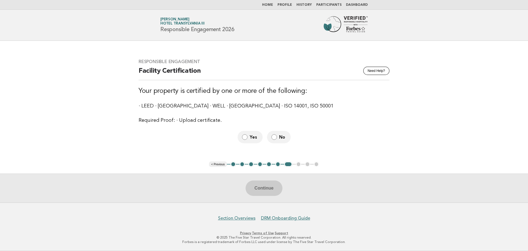
click at [249, 137] on label "Yes" at bounding box center [250, 137] width 25 height 12
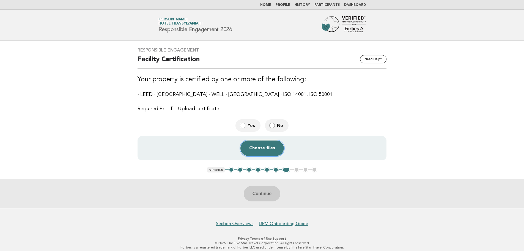
click at [269, 150] on button "Choose files" at bounding box center [261, 147] width 43 height 15
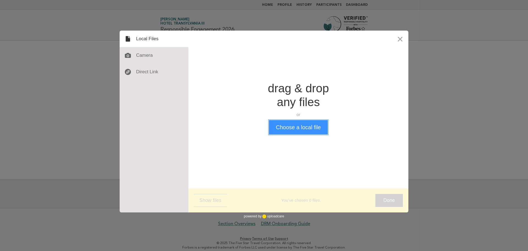
click at [286, 127] on button "Choose a local file" at bounding box center [298, 127] width 59 height 14
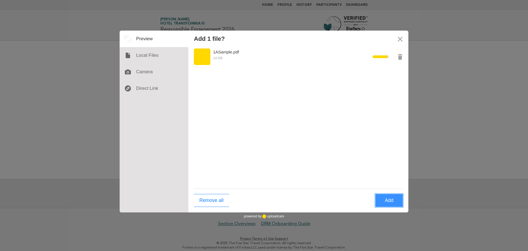
click at [396, 201] on button "Add" at bounding box center [390, 200] width 28 height 13
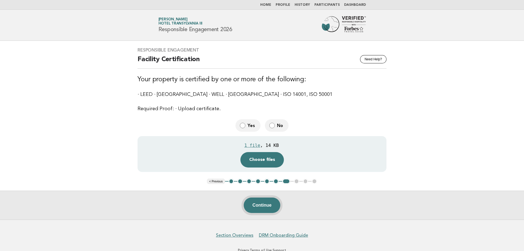
click at [264, 206] on button "Continue" at bounding box center [262, 204] width 37 height 15
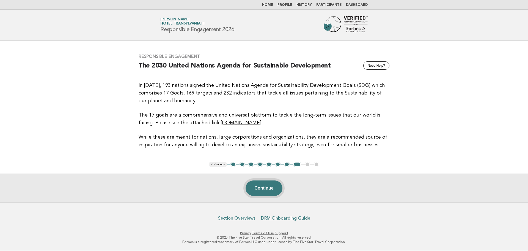
click at [272, 188] on button "Continue" at bounding box center [264, 187] width 37 height 15
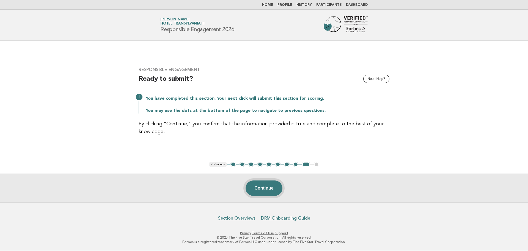
click at [261, 189] on button "Continue" at bounding box center [264, 187] width 37 height 15
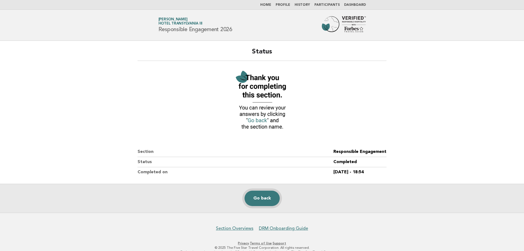
click at [262, 197] on link "Go back" at bounding box center [262, 197] width 35 height 15
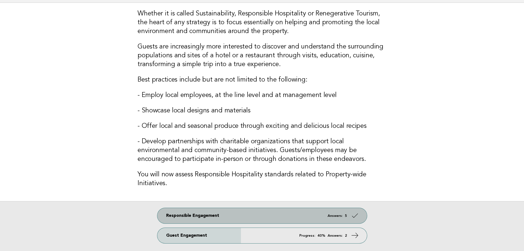
scroll to position [55, 0]
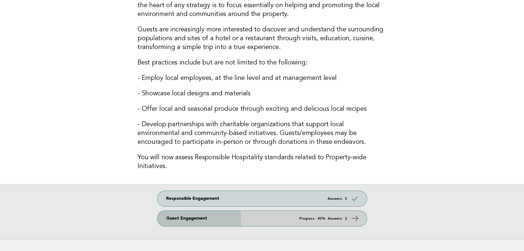
click at [241, 218] on link "Guest Engagement Progress: 40% Answers: 2" at bounding box center [262, 218] width 210 height 15
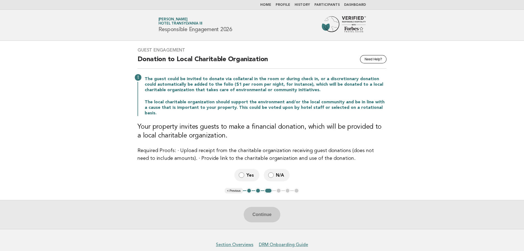
click at [277, 172] on span "N/A" at bounding box center [280, 175] width 9 height 6
click at [263, 211] on button "Continue" at bounding box center [262, 214] width 37 height 15
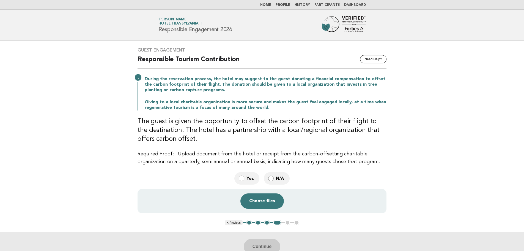
click at [282, 179] on span "N/A" at bounding box center [280, 178] width 9 height 6
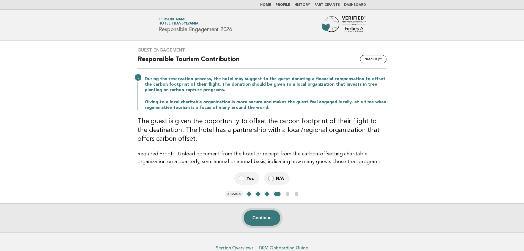
click at [265, 219] on button "Continue" at bounding box center [262, 217] width 37 height 15
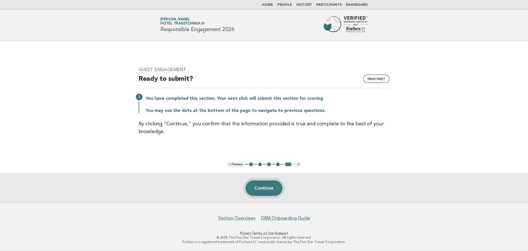
click at [268, 189] on button "Continue" at bounding box center [264, 187] width 37 height 15
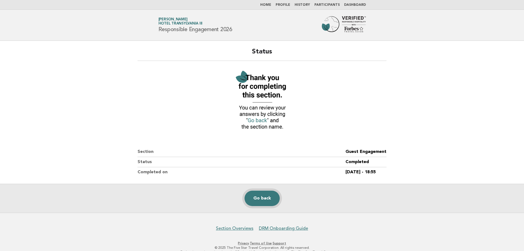
click at [263, 195] on link "Go back" at bounding box center [262, 197] width 35 height 15
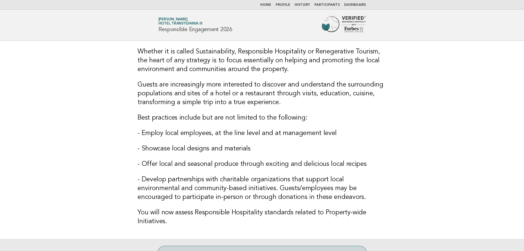
click at [336, 22] on img at bounding box center [344, 25] width 44 height 18
